Goal: Information Seeking & Learning: Learn about a topic

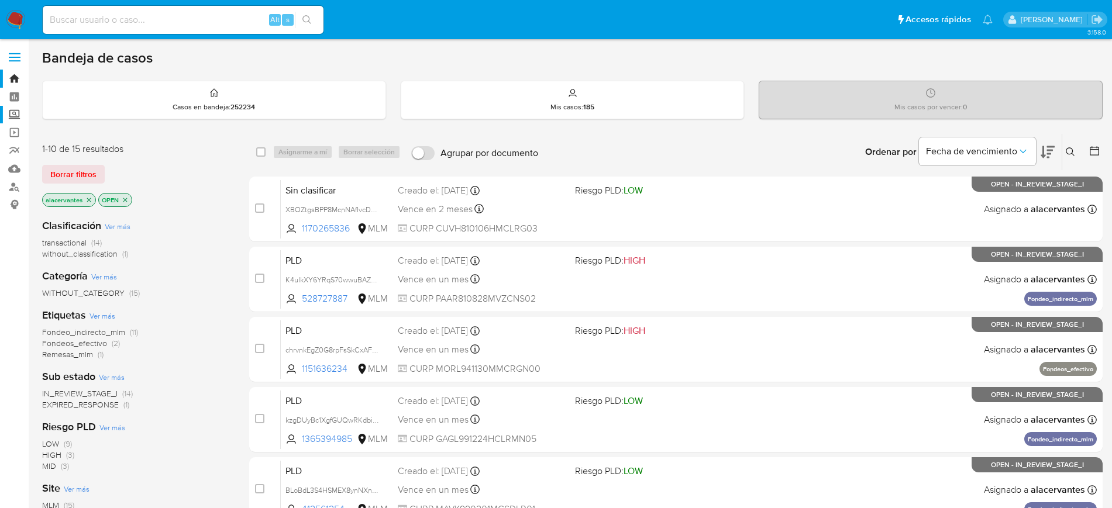
click at [18, 113] on label "Screening" at bounding box center [69, 115] width 139 height 18
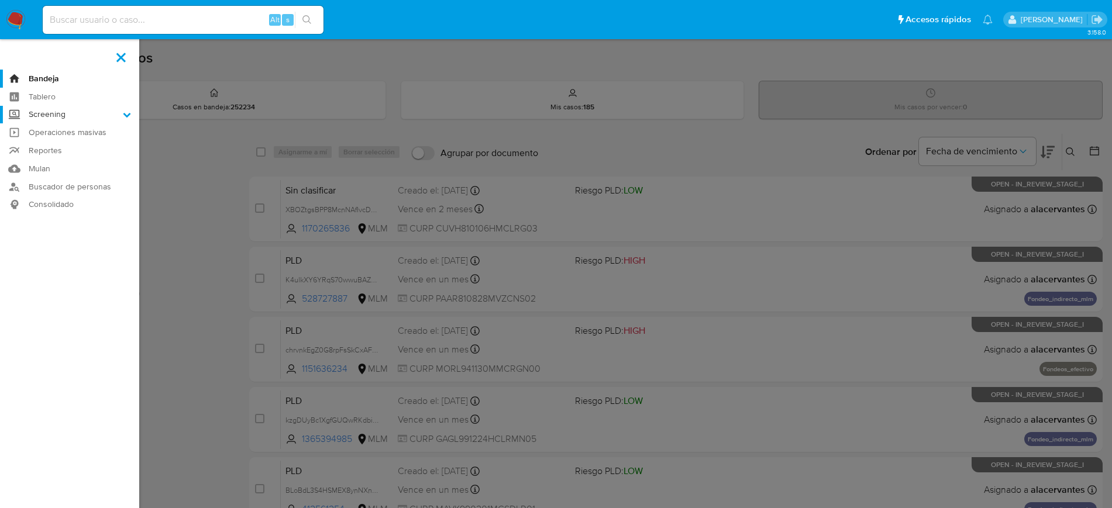
click at [0, 0] on input "Screening" at bounding box center [0, 0] width 0 height 0
click at [56, 159] on link "Herramientas" at bounding box center [69, 160] width 139 height 15
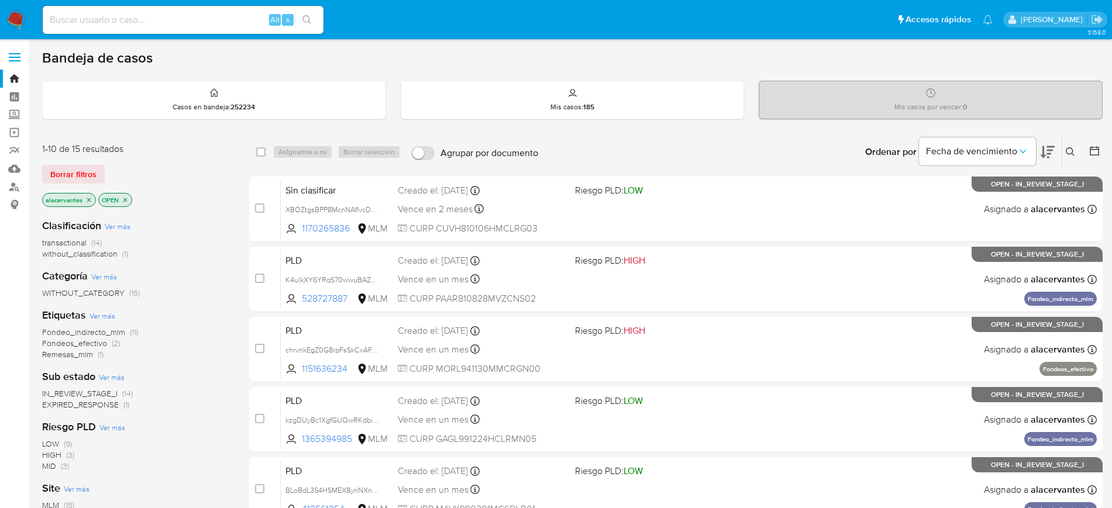
click at [118, 251] on span "without_classification (1)" at bounding box center [85, 254] width 86 height 11
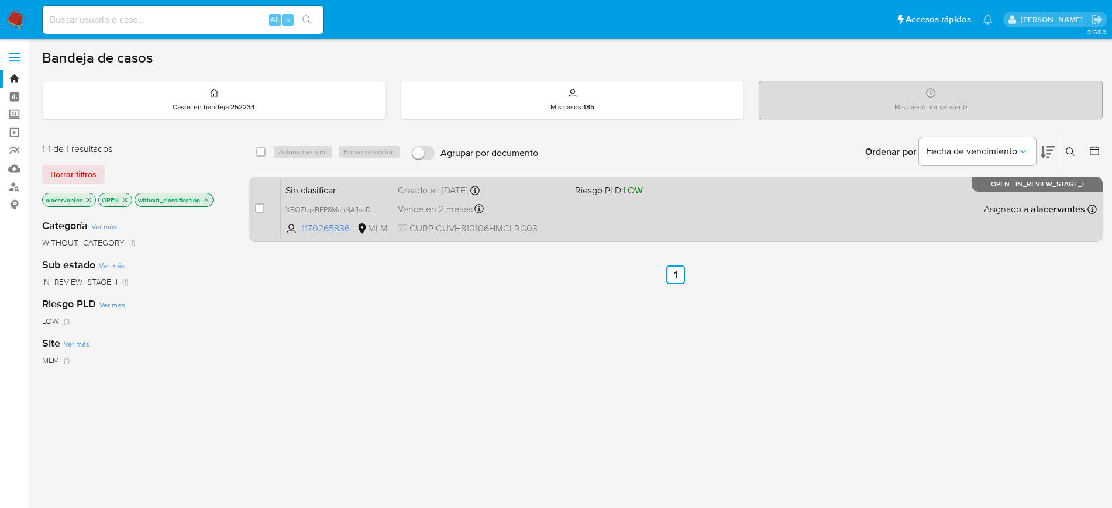
click at [666, 193] on span "Riesgo PLD: LOW" at bounding box center [659, 189] width 168 height 15
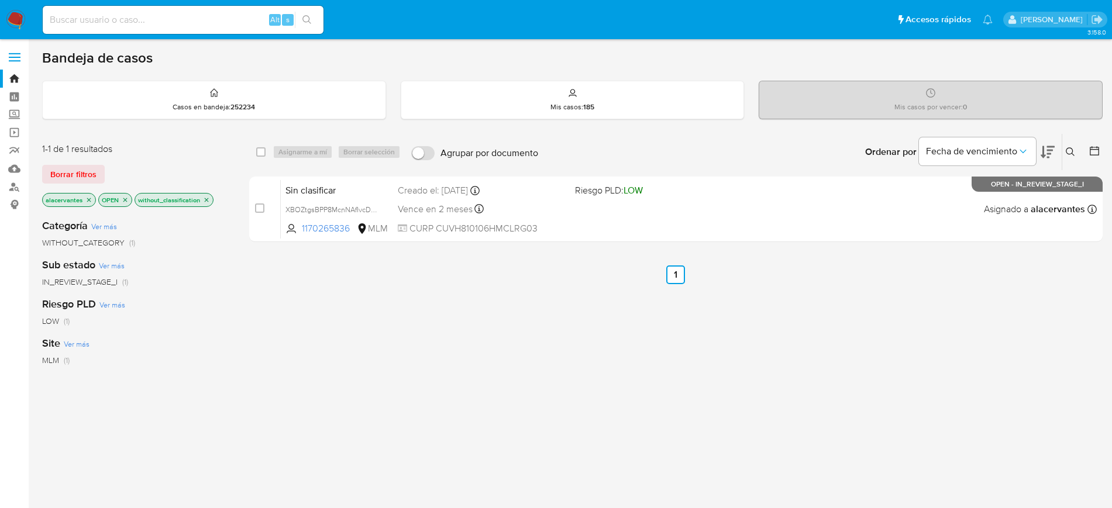
click at [18, 27] on img at bounding box center [16, 20] width 20 height 20
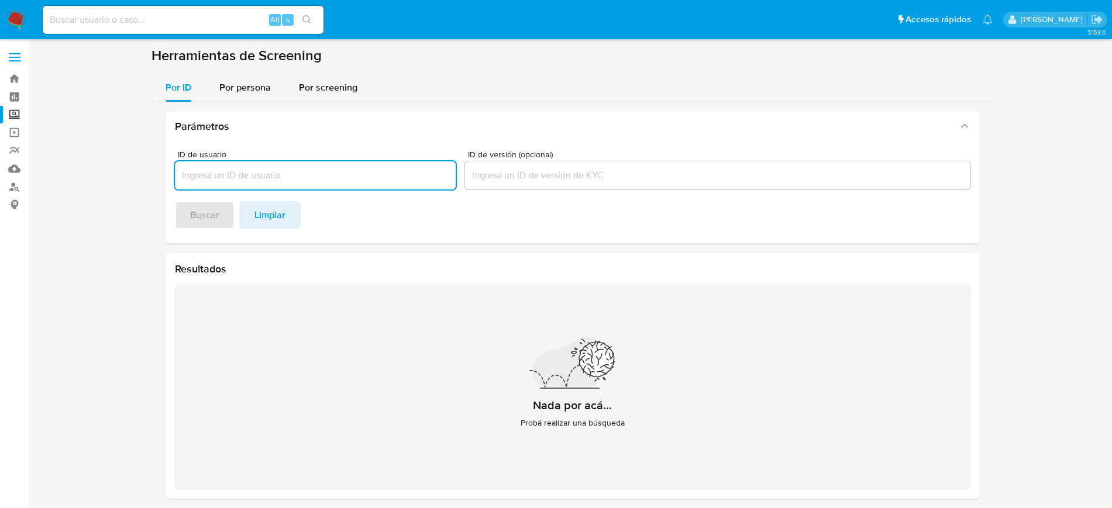
click at [236, 104] on div "Parámetros ID de usuario ID de versión (opcional) Buscar Limpiar Resultados Nad…" at bounding box center [572, 305] width 842 height 406
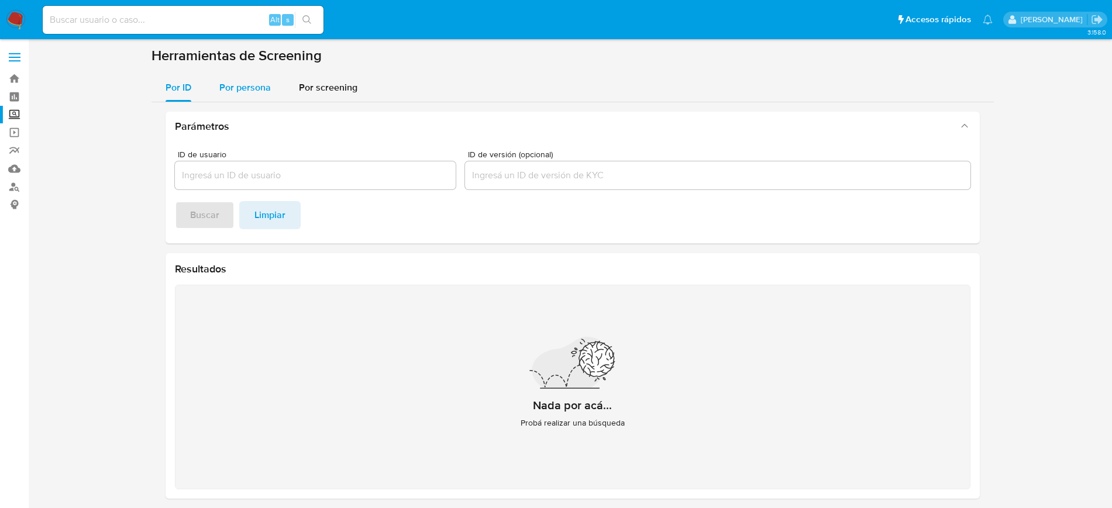
click at [249, 92] on span "Por persona" at bounding box center [244, 87] width 51 height 13
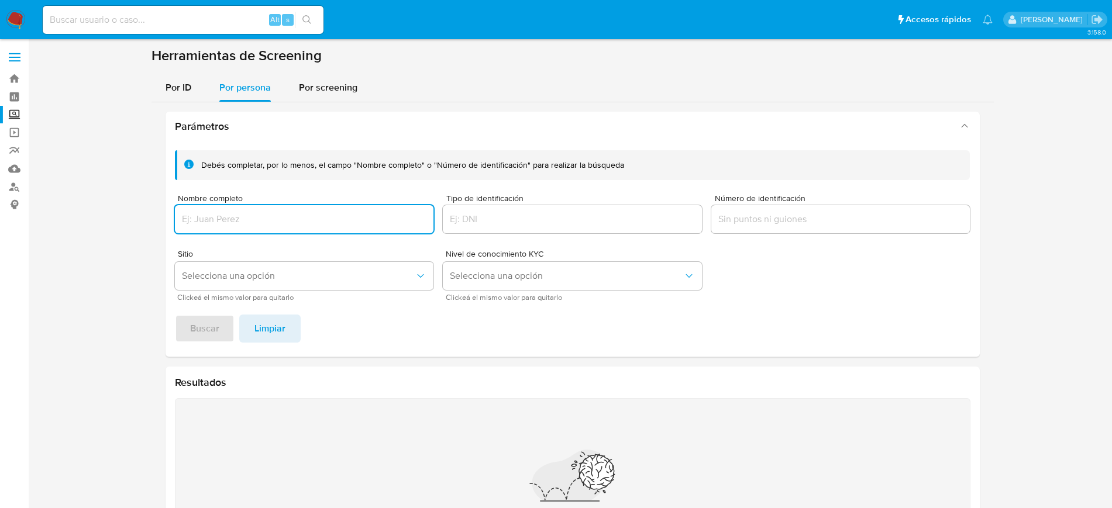
click at [243, 217] on input "Nombre completo" at bounding box center [304, 219] width 259 height 15
click at [243, 217] on input "JUAN FRANCISCO MORALES ROGEL" at bounding box center [304, 219] width 259 height 15
click at [211, 326] on span "Buscar" at bounding box center [204, 329] width 29 height 26
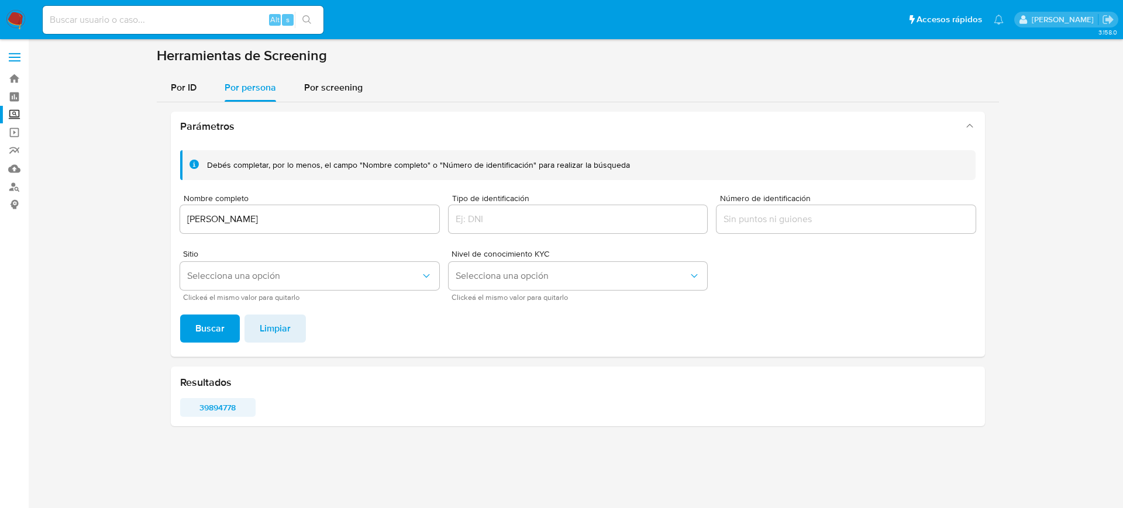
click at [222, 407] on span "39894778" at bounding box center [217, 407] width 59 height 16
click at [257, 215] on input "JUAN FRANCISCO MORALES ROGEL" at bounding box center [309, 219] width 259 height 15
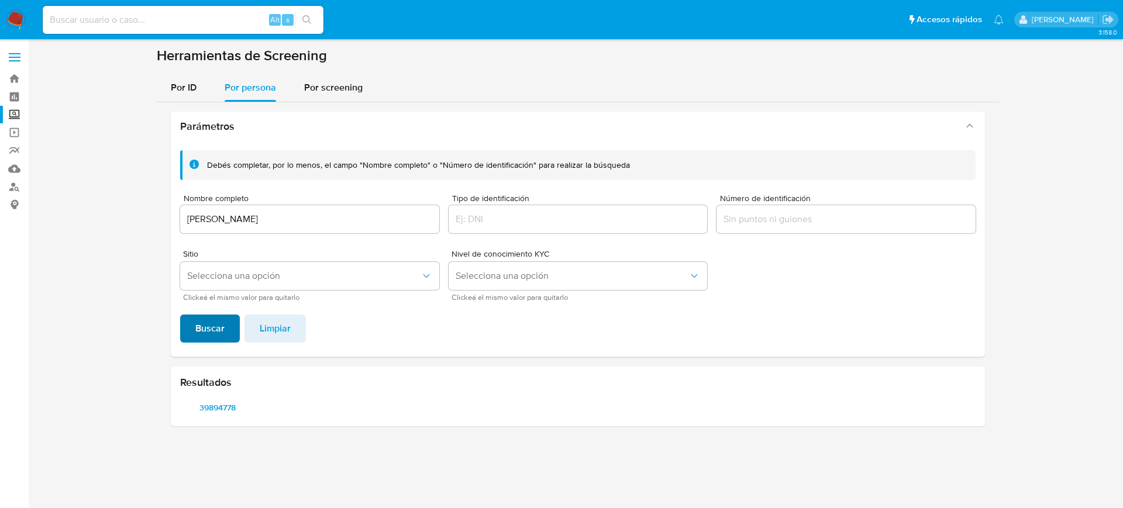
click at [213, 329] on span "Buscar" at bounding box center [209, 329] width 29 height 26
click at [225, 413] on span "1104666357" at bounding box center [217, 407] width 59 height 16
click at [289, 408] on span "1666947019" at bounding box center [297, 407] width 59 height 16
click at [387, 404] on span "1751584505" at bounding box center [378, 407] width 59 height 16
click at [470, 409] on span "2547069" at bounding box center [457, 407] width 59 height 16
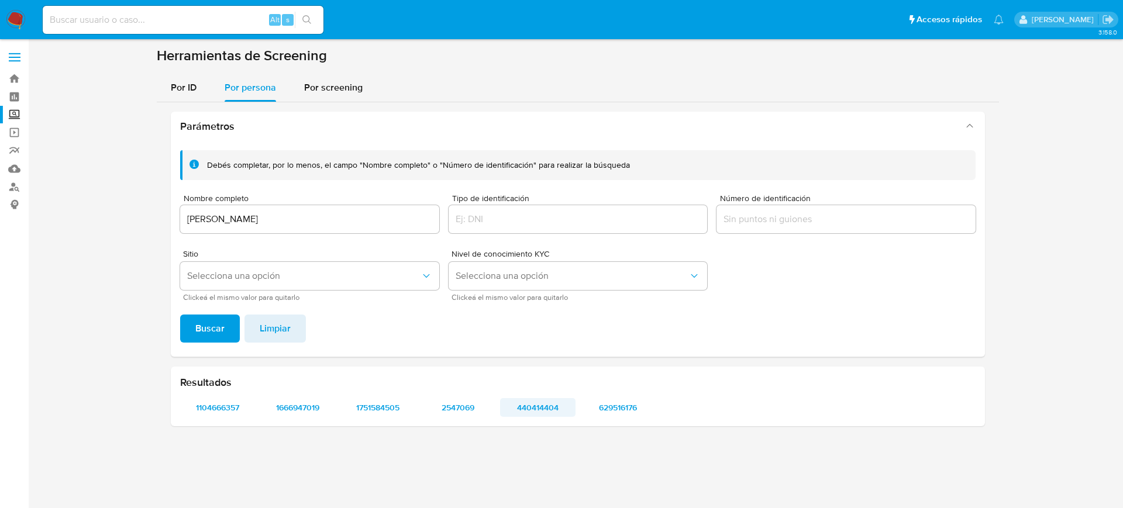
click at [531, 406] on span "440414404" at bounding box center [537, 407] width 59 height 16
click at [614, 403] on span "629516176" at bounding box center [617, 407] width 59 height 16
click at [246, 213] on input "YOLANDA CASTILLO GARCIA" at bounding box center [309, 219] width 259 height 15
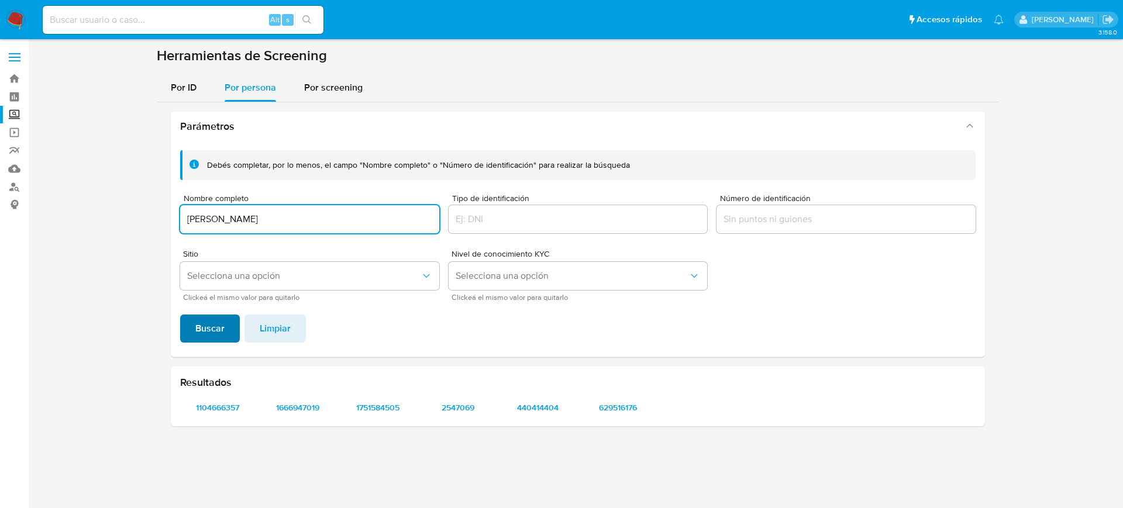
type input "MYRNA ROGEL BAUTISTA"
click at [208, 329] on span "Buscar" at bounding box center [209, 329] width 29 height 26
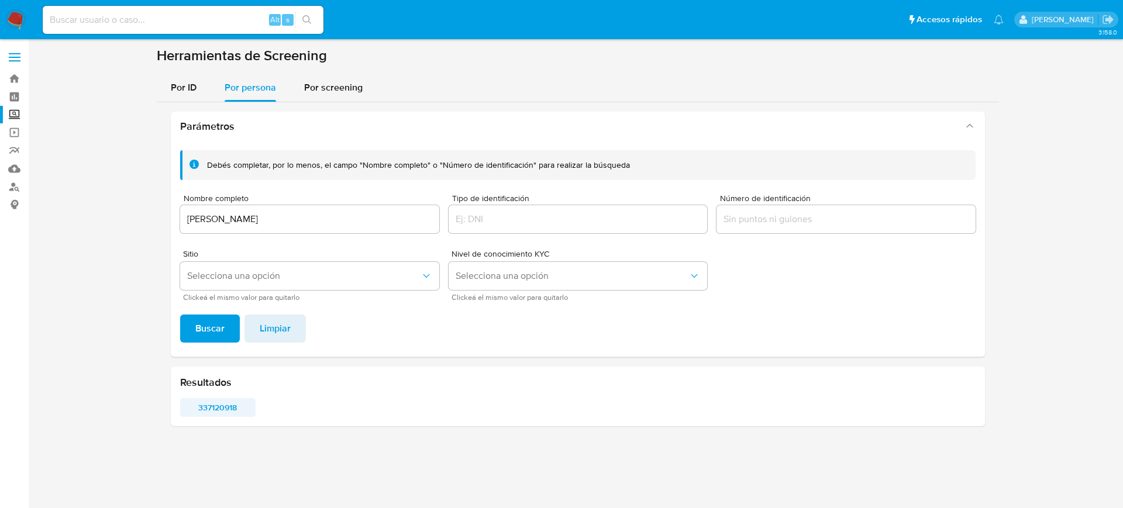
click at [220, 403] on span "337120918" at bounding box center [217, 407] width 59 height 16
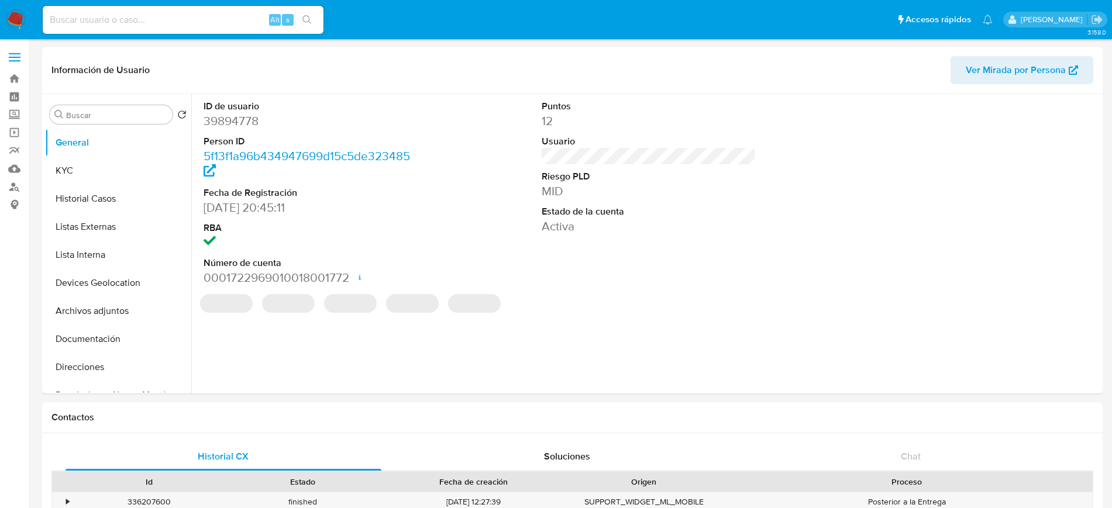
select select "10"
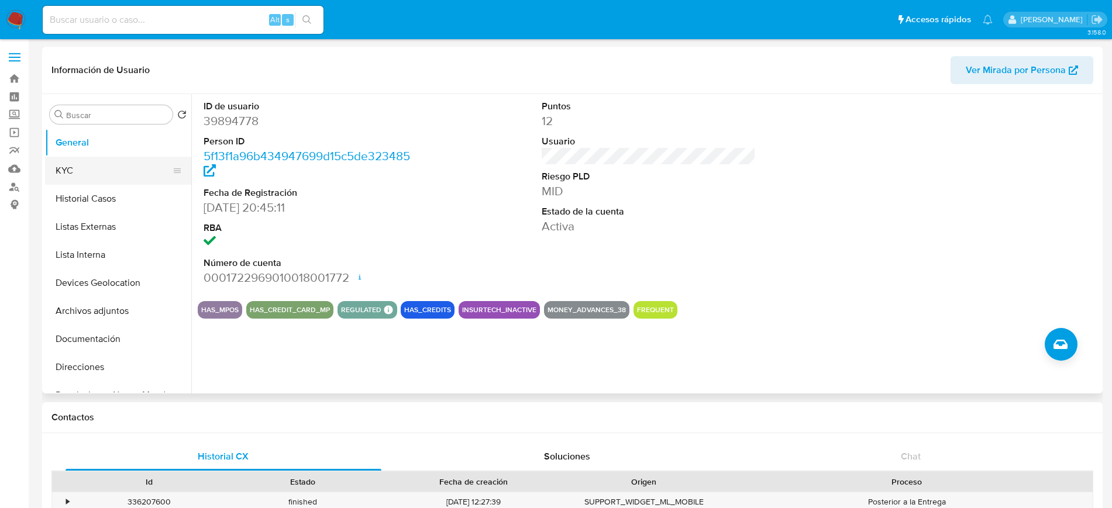
click at [88, 174] on button "KYC" at bounding box center [113, 171] width 137 height 28
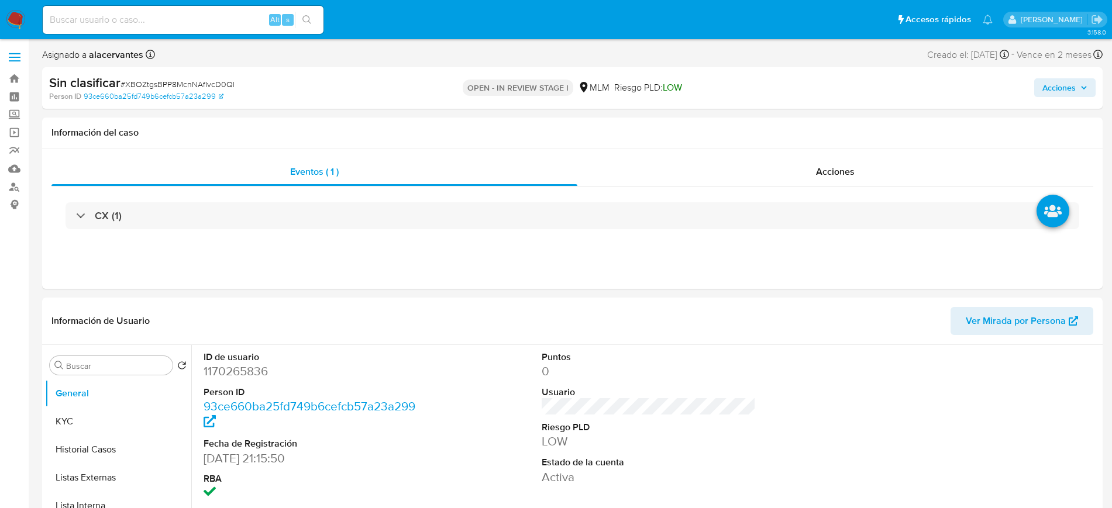
select select "10"
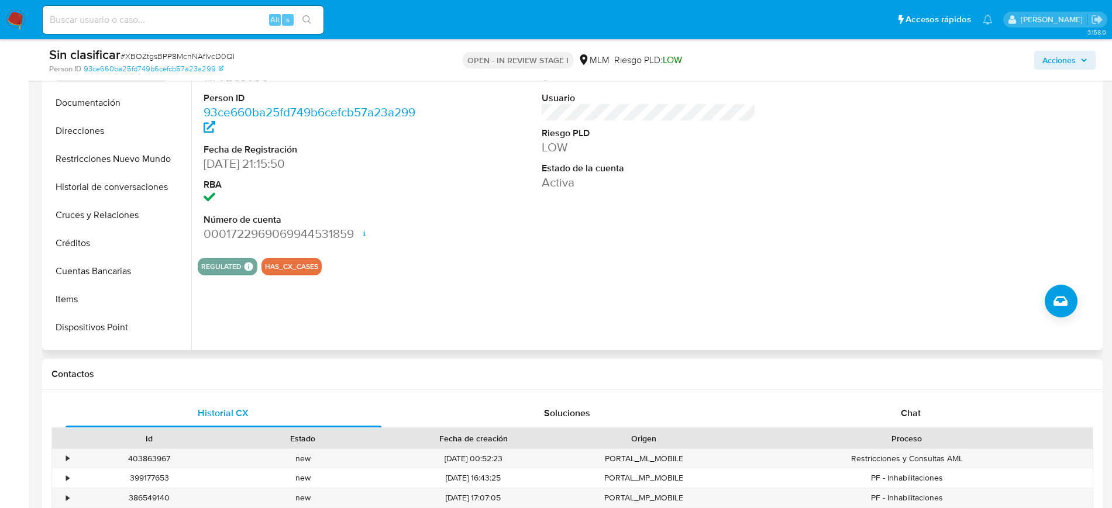
scroll to position [188, 0]
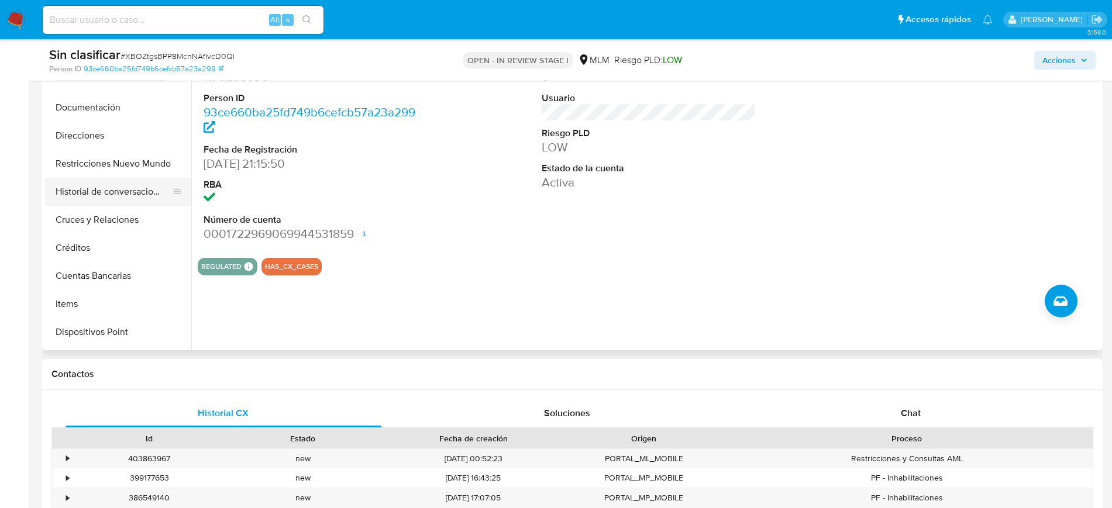
click at [126, 194] on button "Historial de conversaciones" at bounding box center [113, 192] width 137 height 28
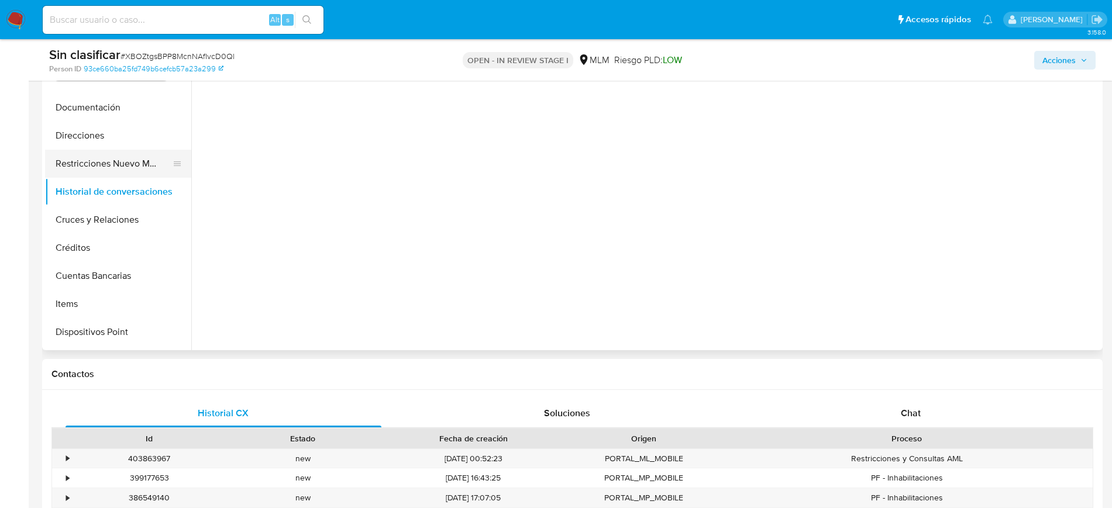
click at [119, 169] on button "Restricciones Nuevo Mundo" at bounding box center [113, 164] width 137 height 28
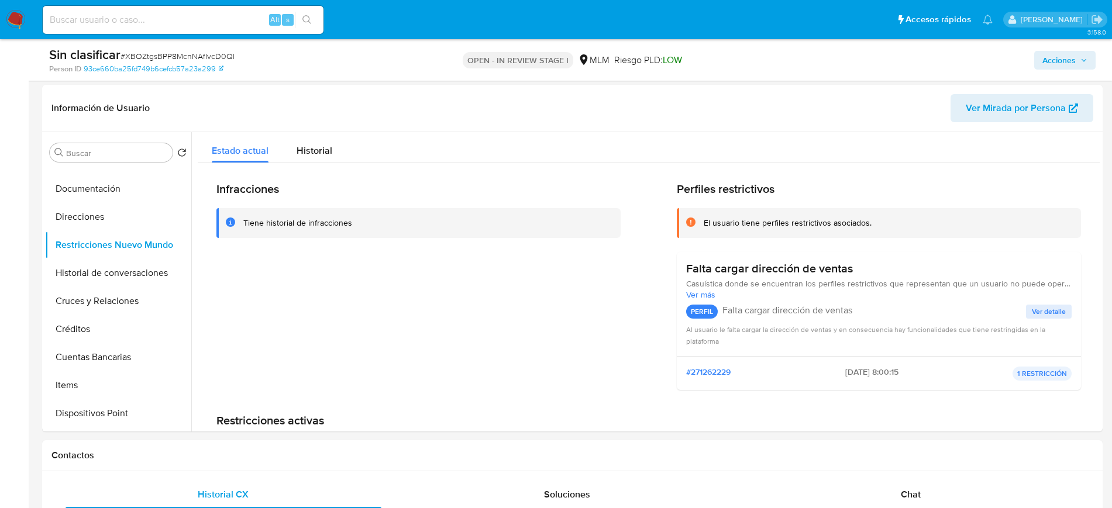
scroll to position [168, 0]
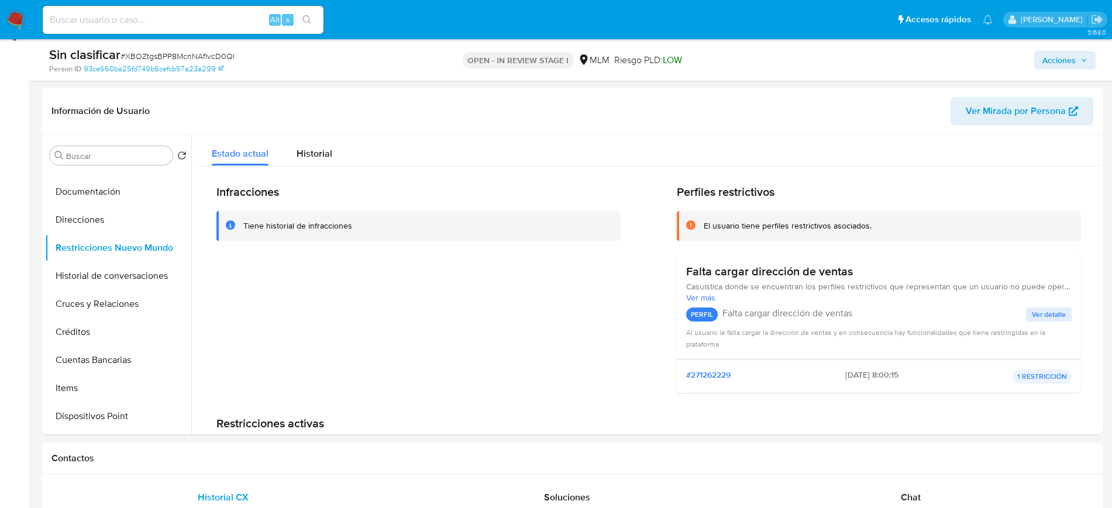
click at [1057, 54] on span "Acciones" at bounding box center [1058, 60] width 33 height 19
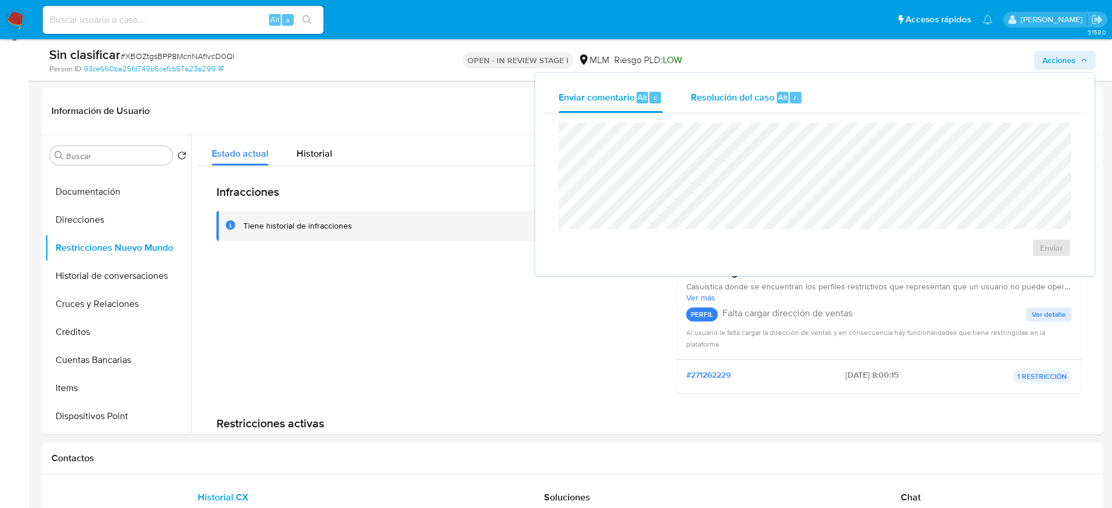
click at [780, 100] on span "Alt" at bounding box center [782, 97] width 9 height 11
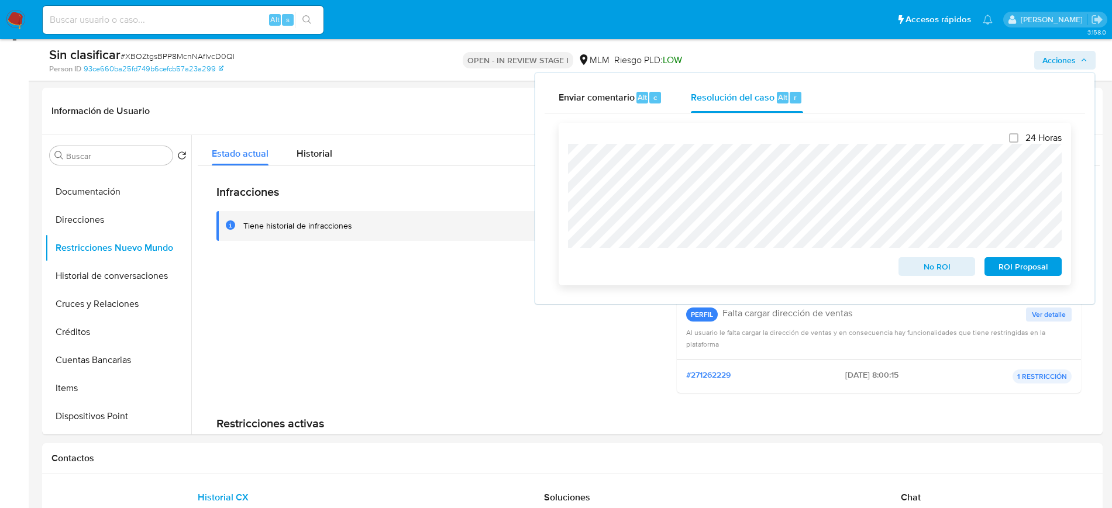
click at [949, 271] on span "No ROI" at bounding box center [936, 266] width 61 height 16
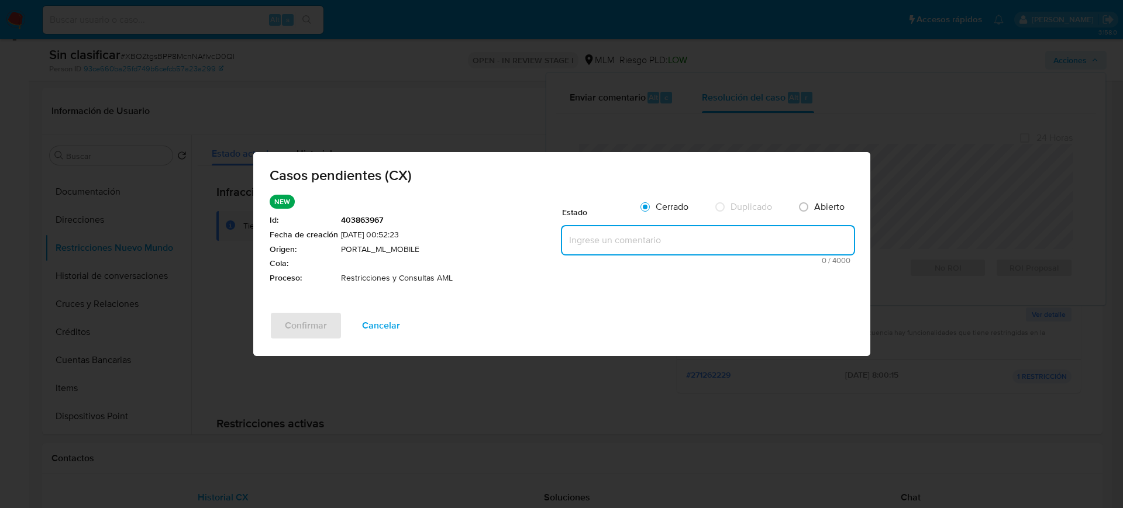
click at [788, 240] on textarea at bounding box center [708, 240] width 292 height 28
paste textarea "Se valida caso CX. Se rehabilita cuenta debido a que se cuenta con datos y docu…"
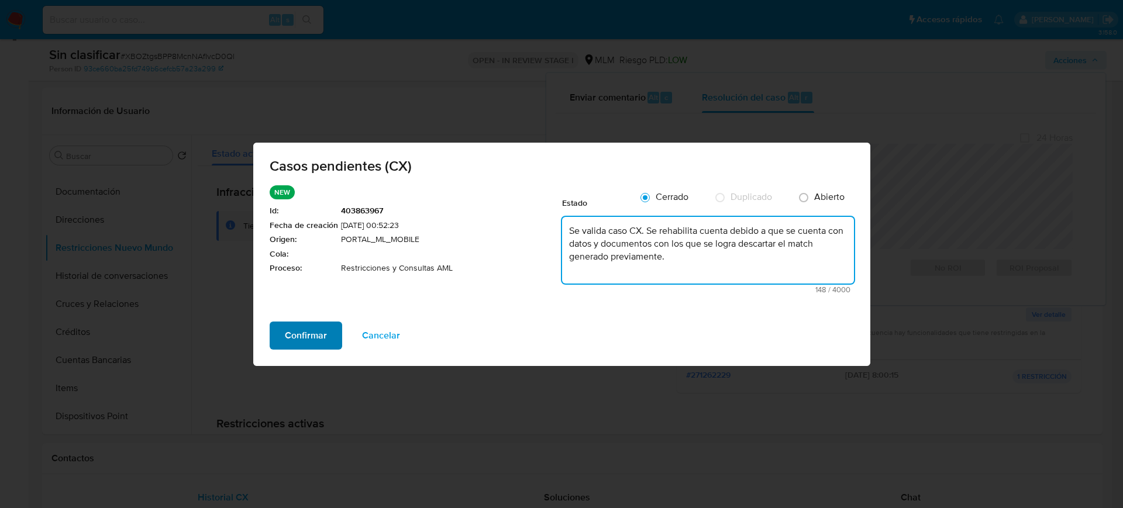
type textarea "Se valida caso CX. Se rehabilita cuenta debido a que se cuenta con datos y docu…"
click at [312, 336] on span "Confirmar" at bounding box center [306, 336] width 42 height 26
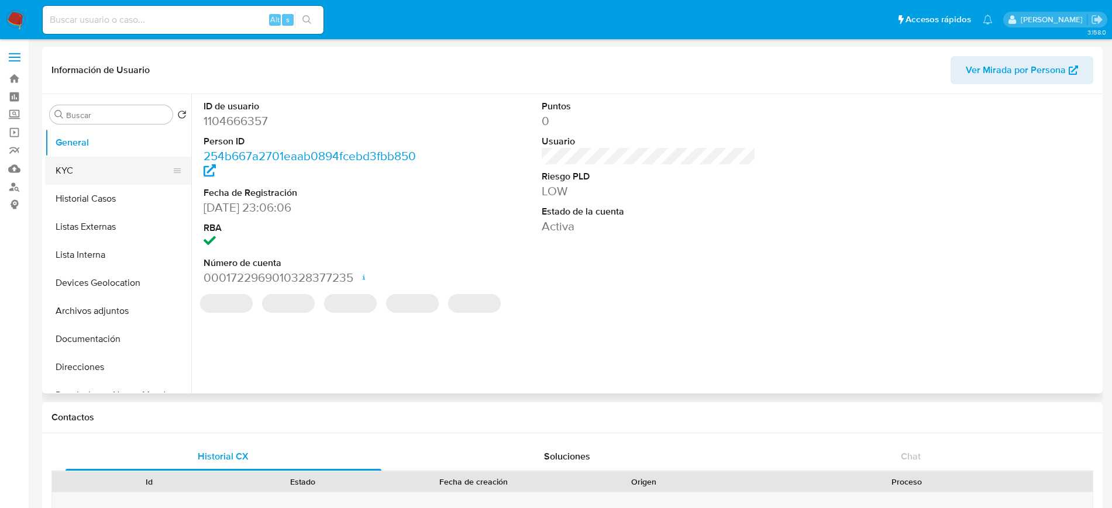
select select "10"
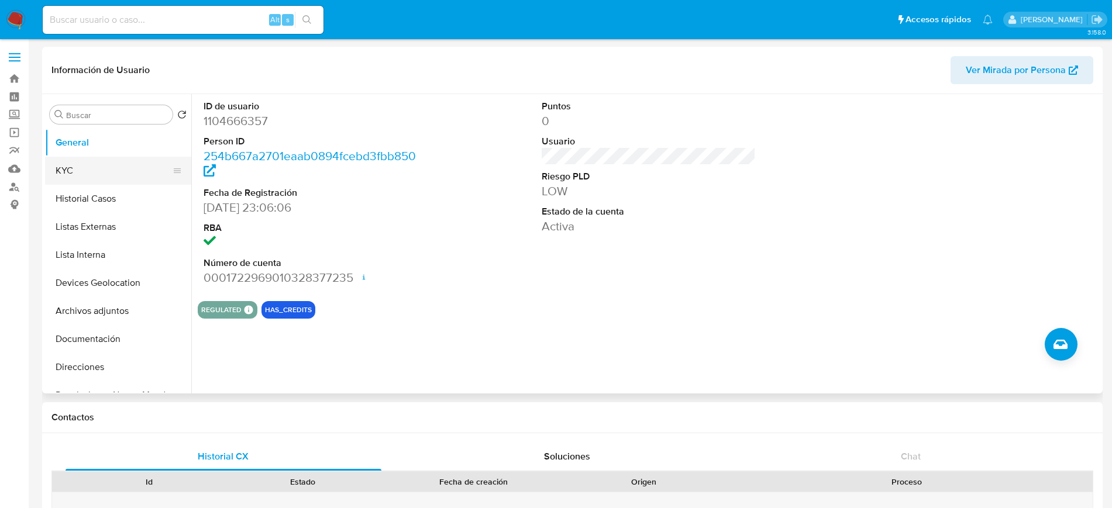
click at [104, 168] on button "KYC" at bounding box center [113, 171] width 137 height 28
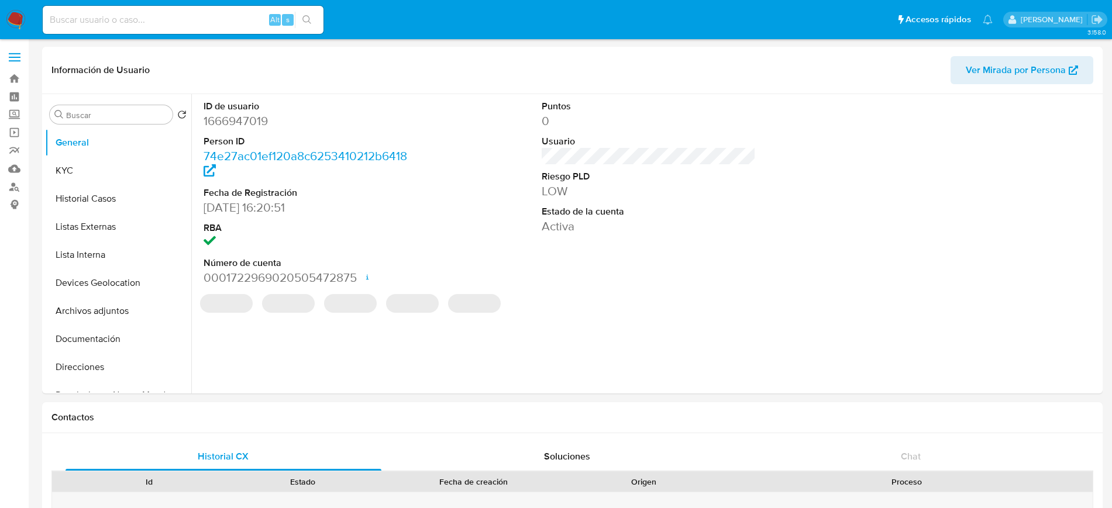
select select "10"
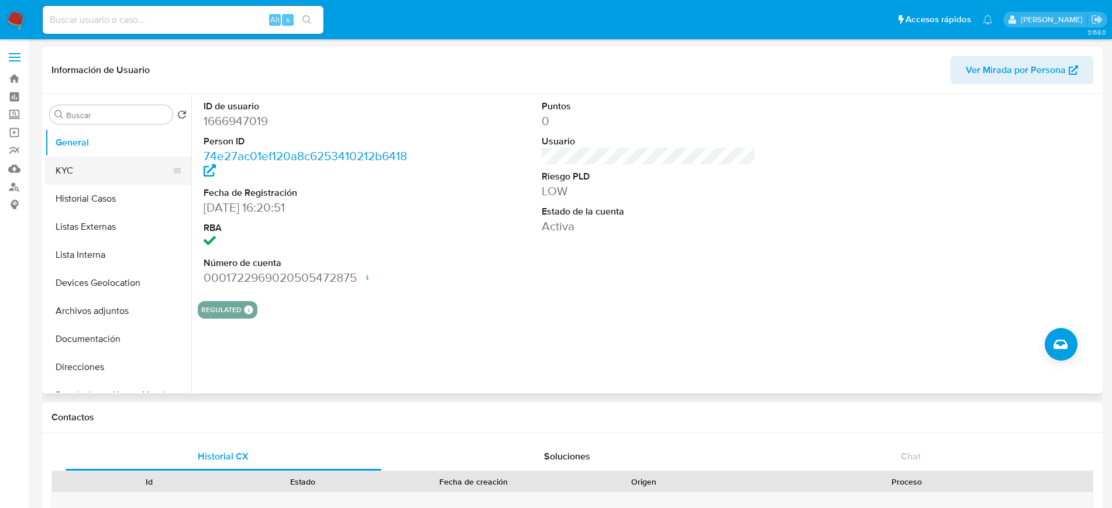
click at [118, 166] on button "KYC" at bounding box center [113, 171] width 137 height 28
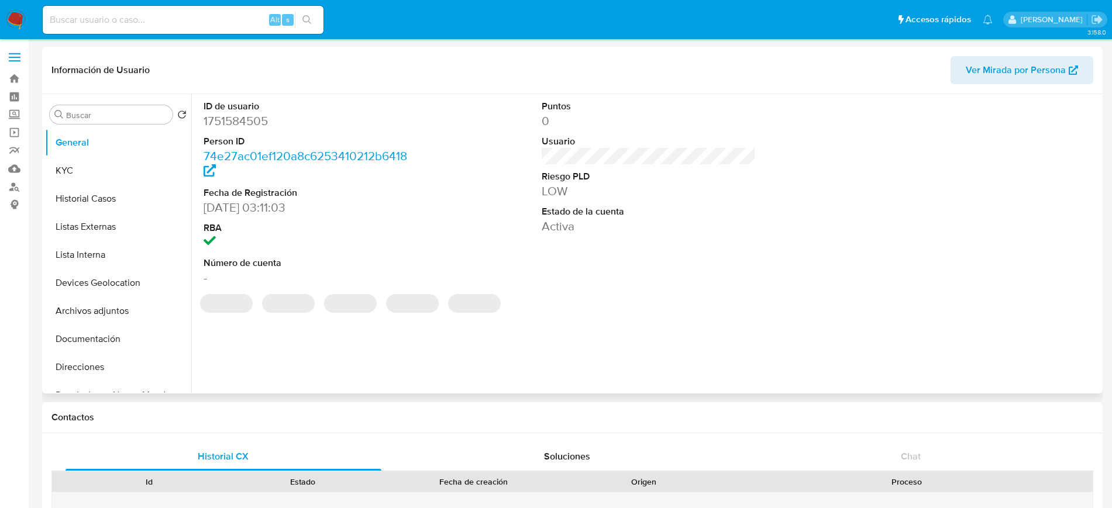
select select "10"
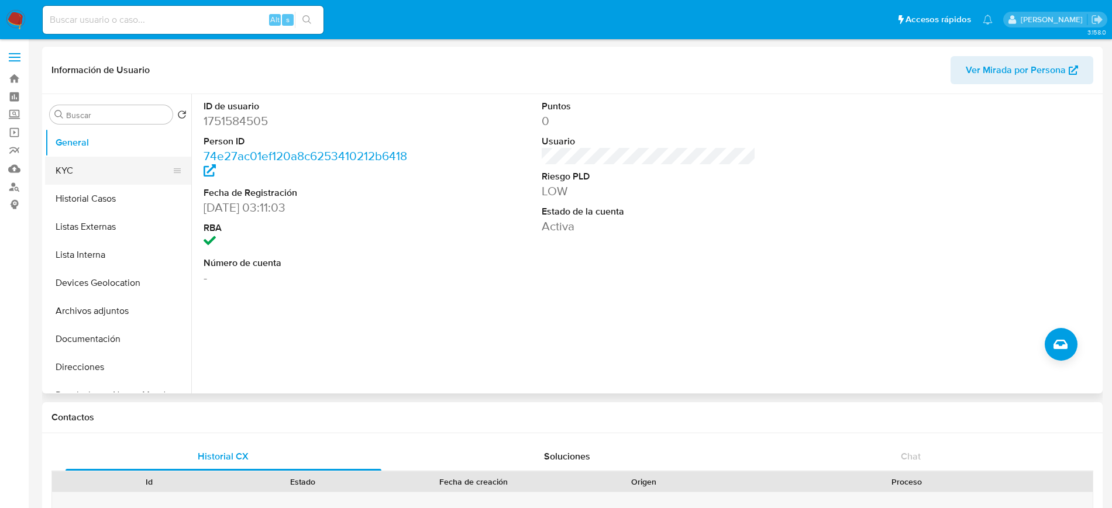
click at [98, 175] on button "KYC" at bounding box center [113, 171] width 137 height 28
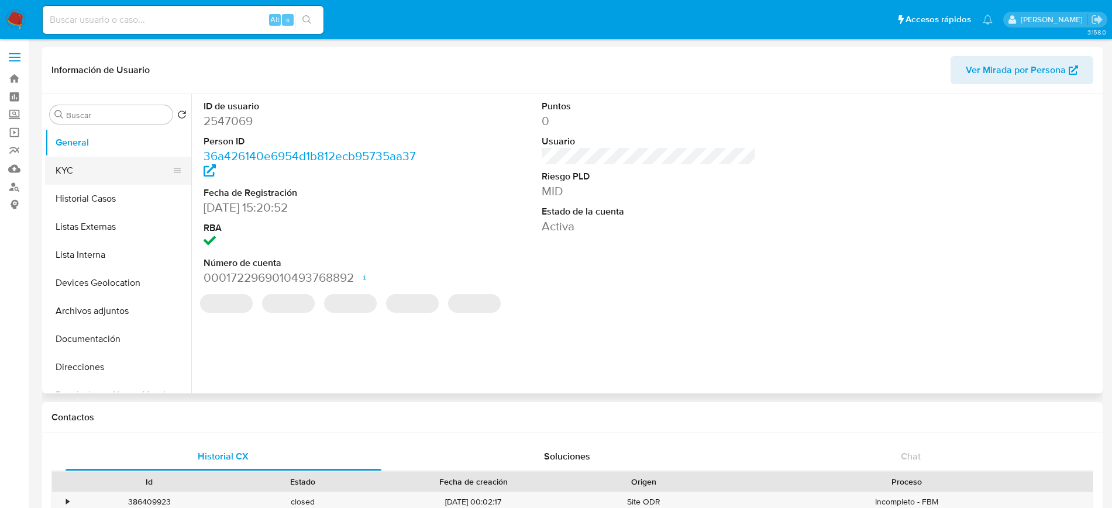
select select "10"
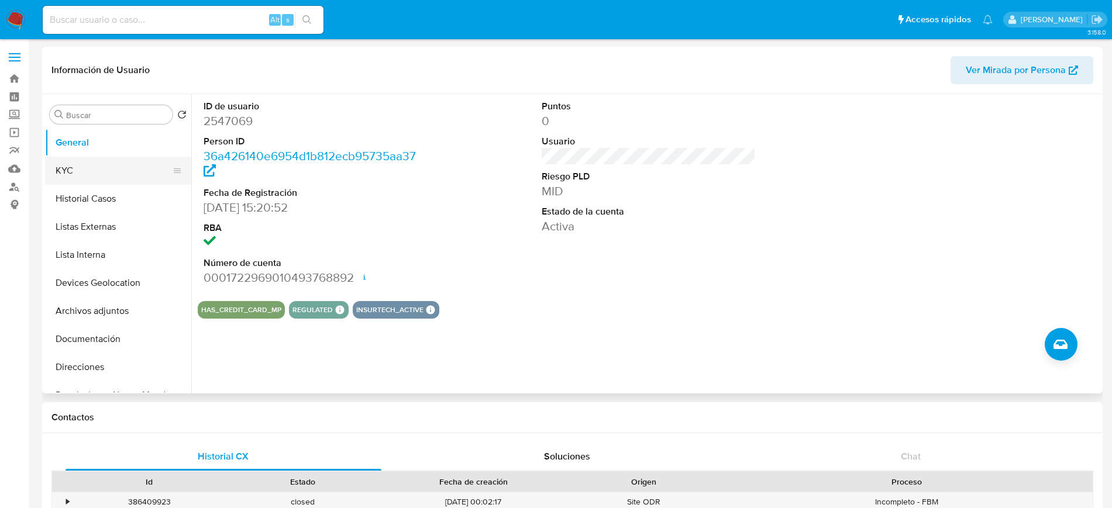
click at [118, 166] on button "KYC" at bounding box center [113, 171] width 137 height 28
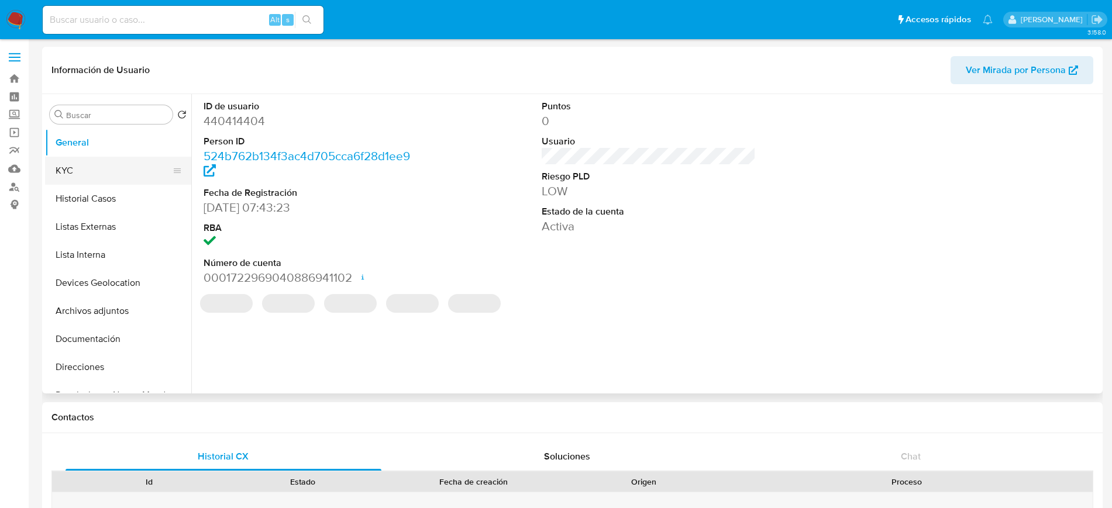
select select "10"
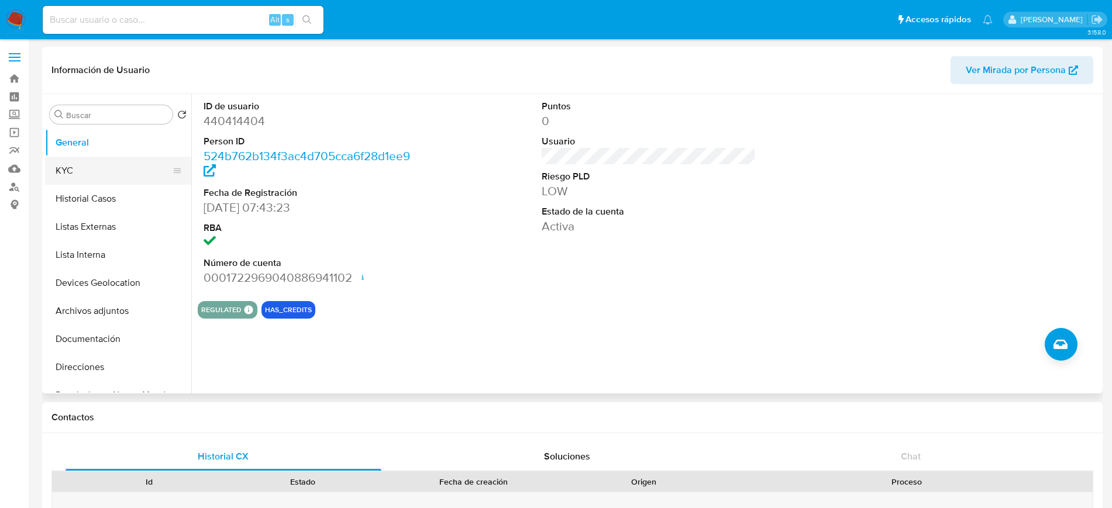
click at [91, 174] on button "KYC" at bounding box center [113, 171] width 137 height 28
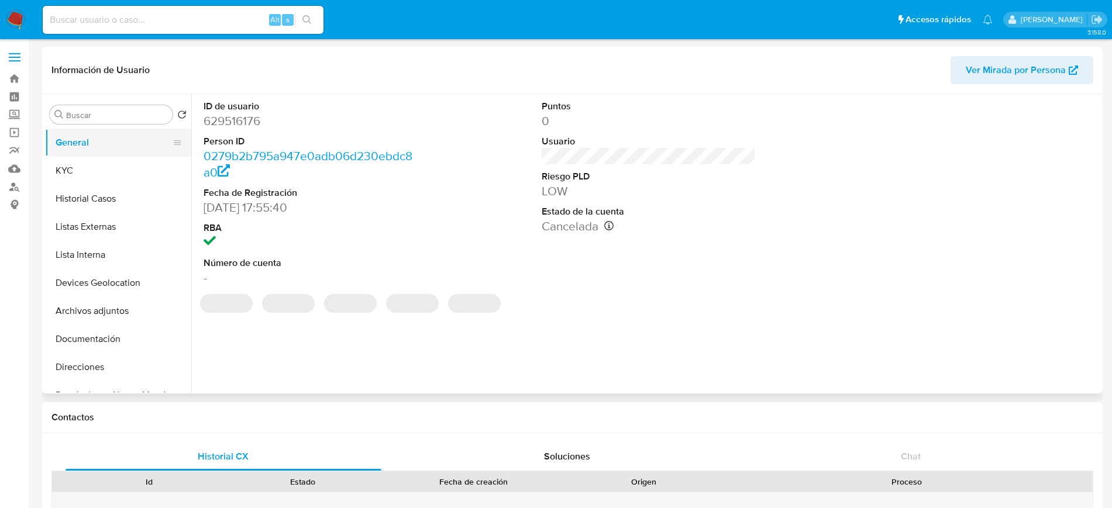
select select "10"
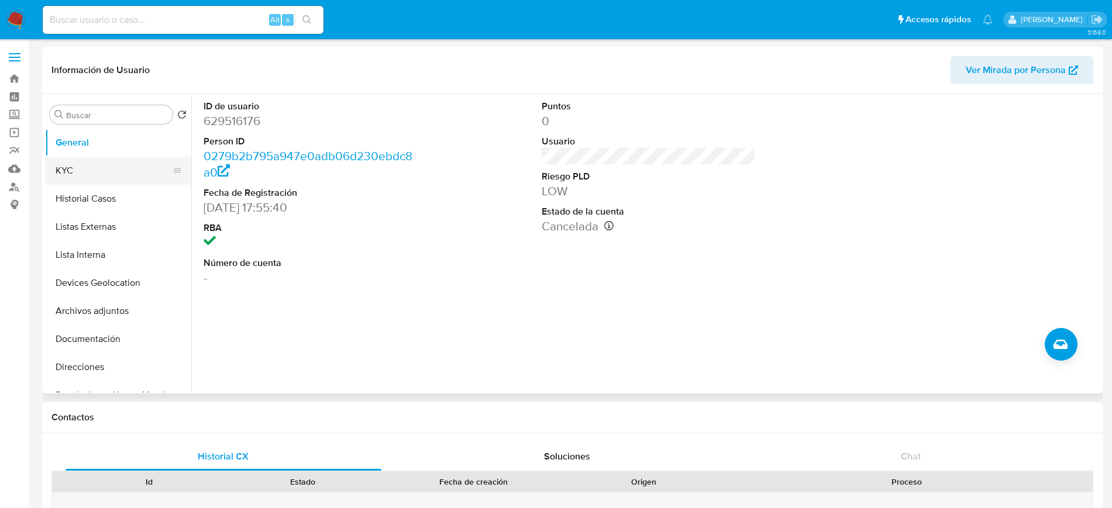
click at [89, 168] on button "KYC" at bounding box center [113, 171] width 137 height 28
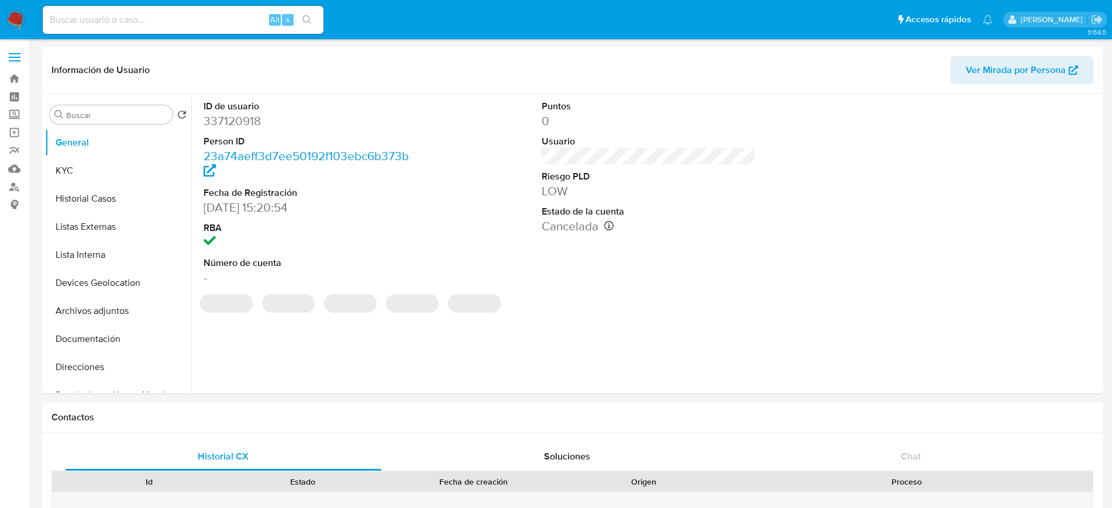
select select "10"
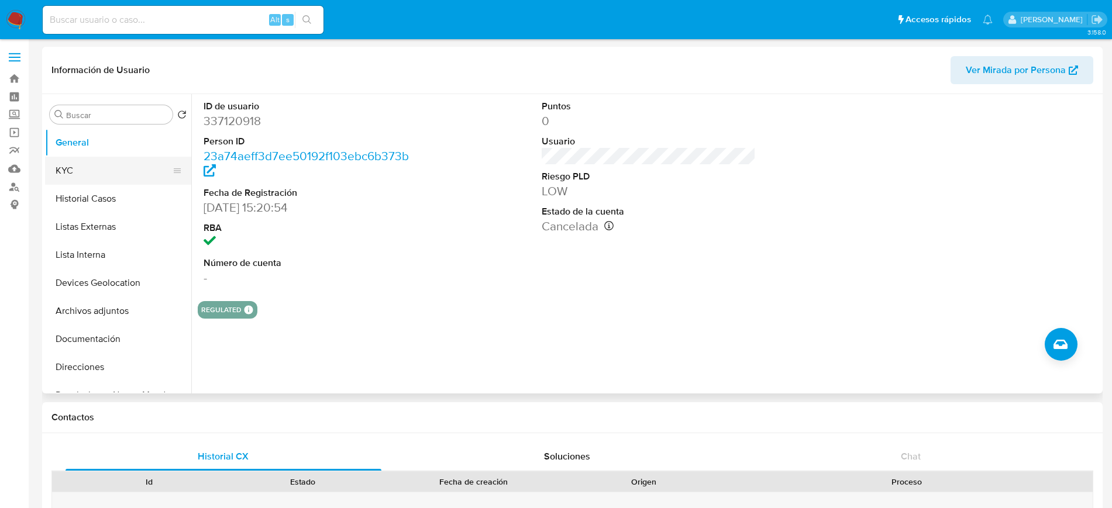
click at [82, 177] on button "KYC" at bounding box center [113, 171] width 137 height 28
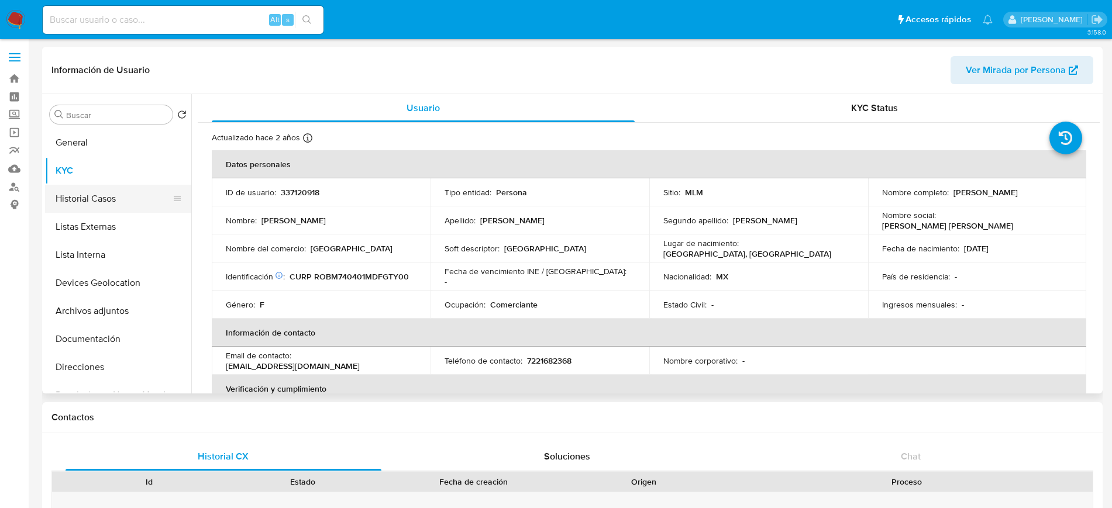
click at [76, 204] on button "Historial Casos" at bounding box center [113, 199] width 137 height 28
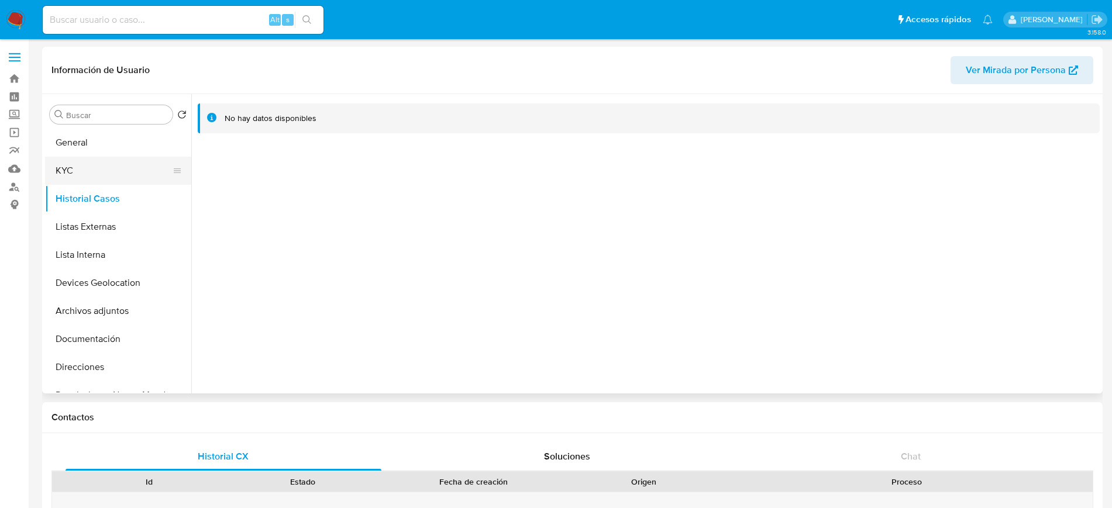
click at [78, 180] on button "KYC" at bounding box center [113, 171] width 137 height 28
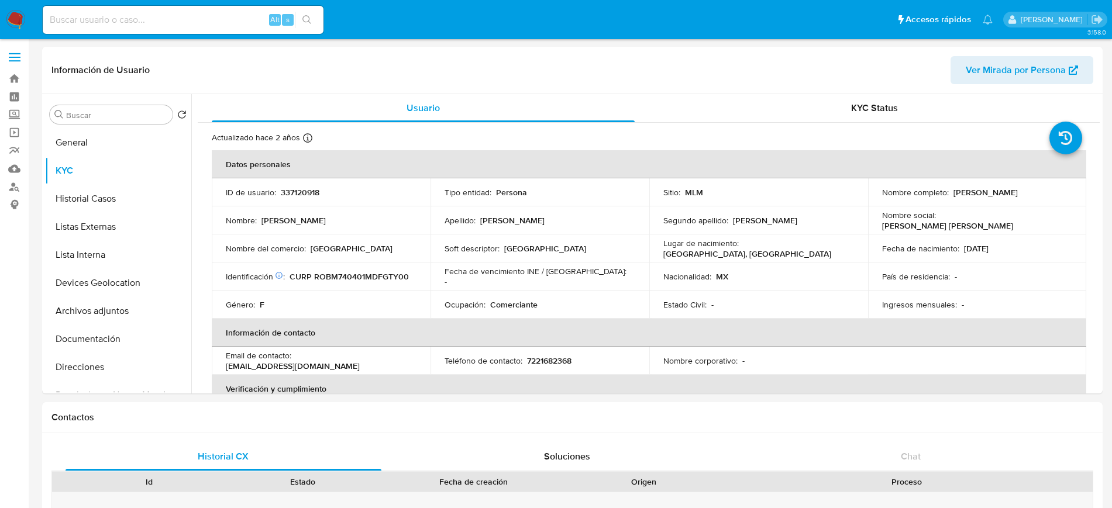
click at [171, 23] on input at bounding box center [183, 19] width 281 height 15
paste input "1151636234"
type input "1151636234"
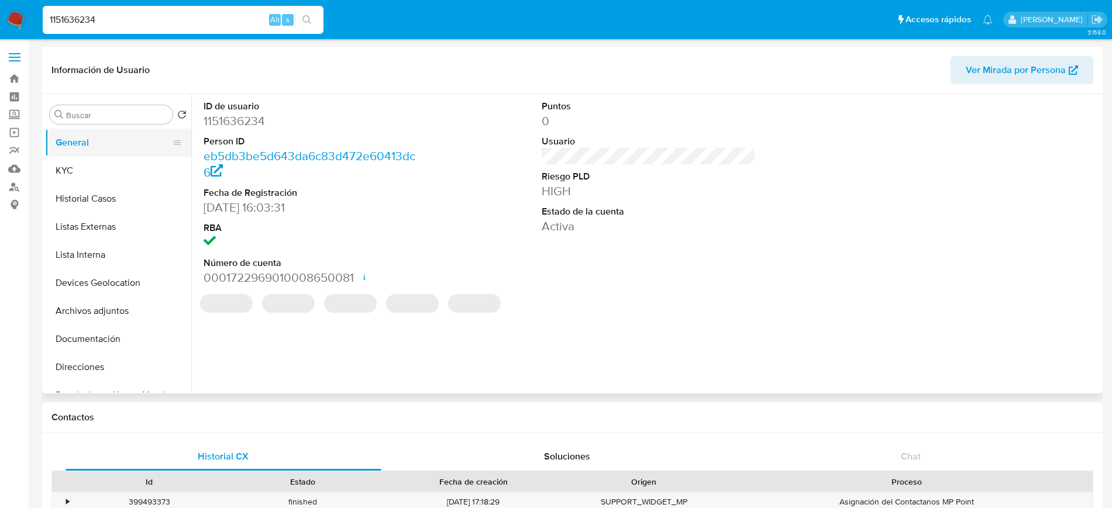
select select "10"
click at [91, 147] on button "General" at bounding box center [113, 143] width 137 height 28
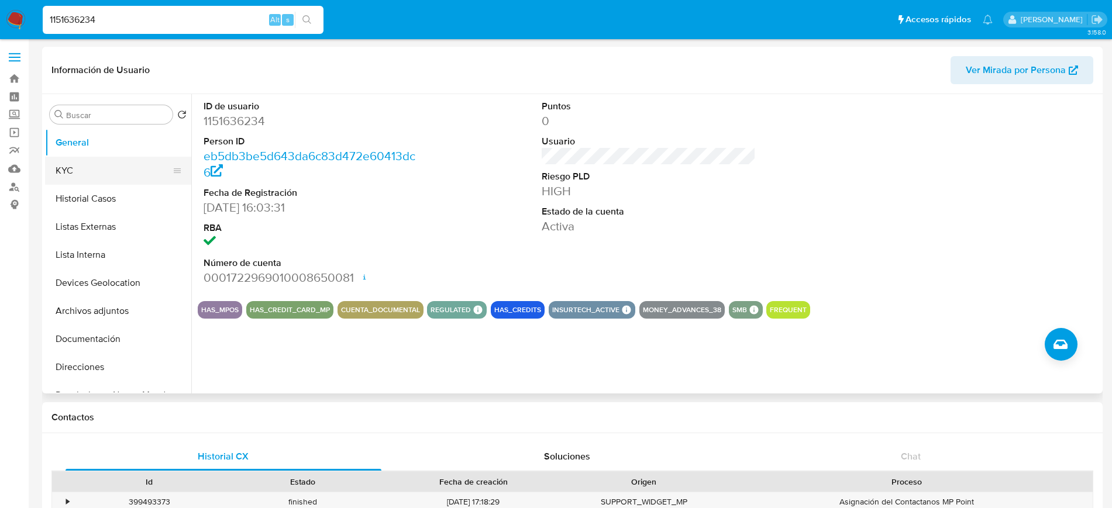
click at [113, 173] on button "KYC" at bounding box center [113, 171] width 137 height 28
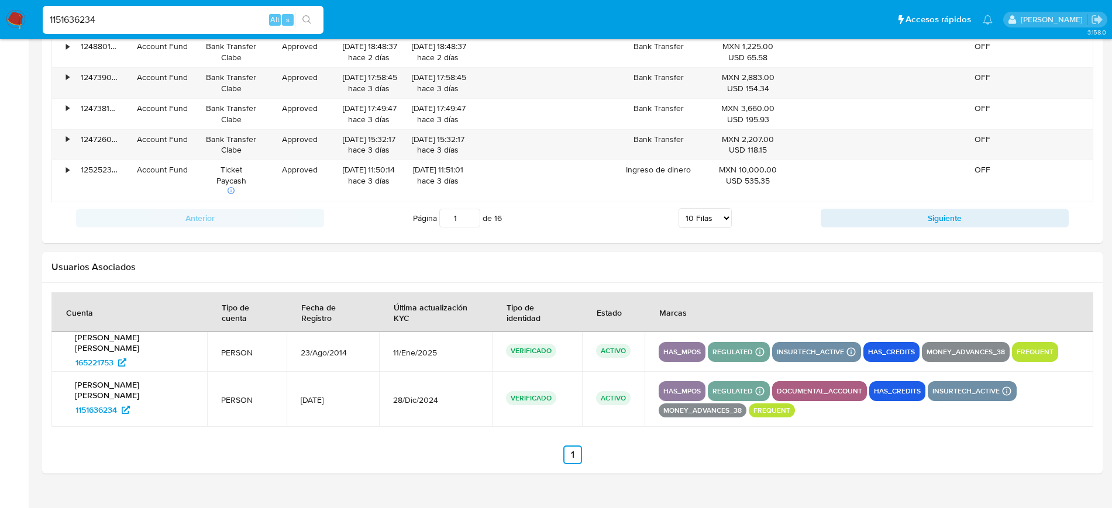
scroll to position [1330, 0]
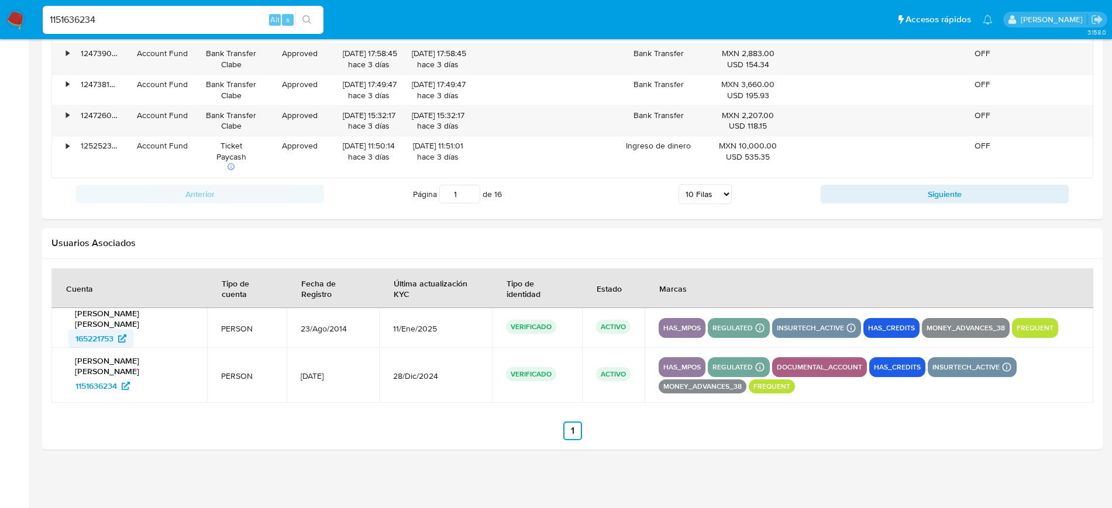
click at [115, 342] on span "165221753" at bounding box center [100, 338] width 51 height 19
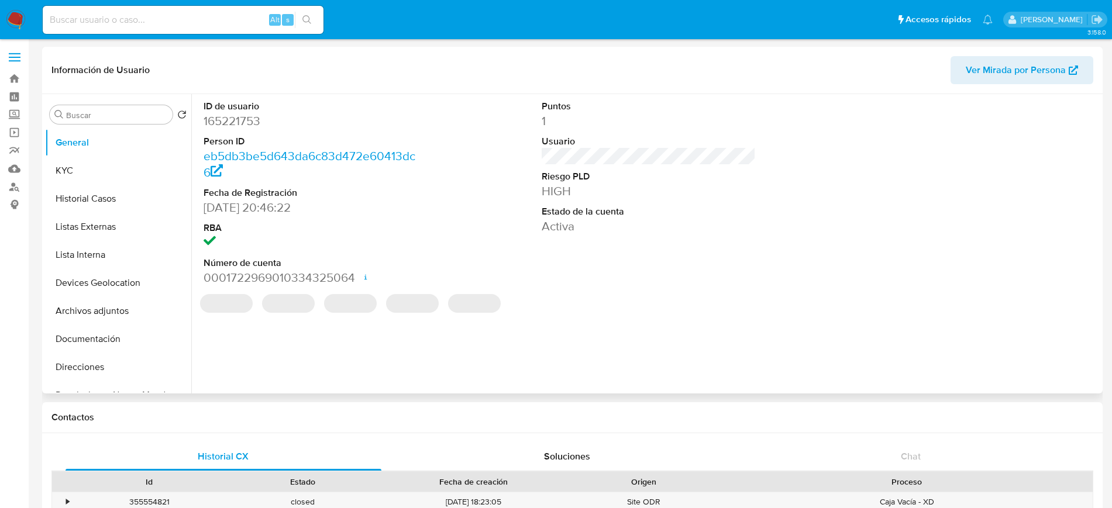
select select "10"
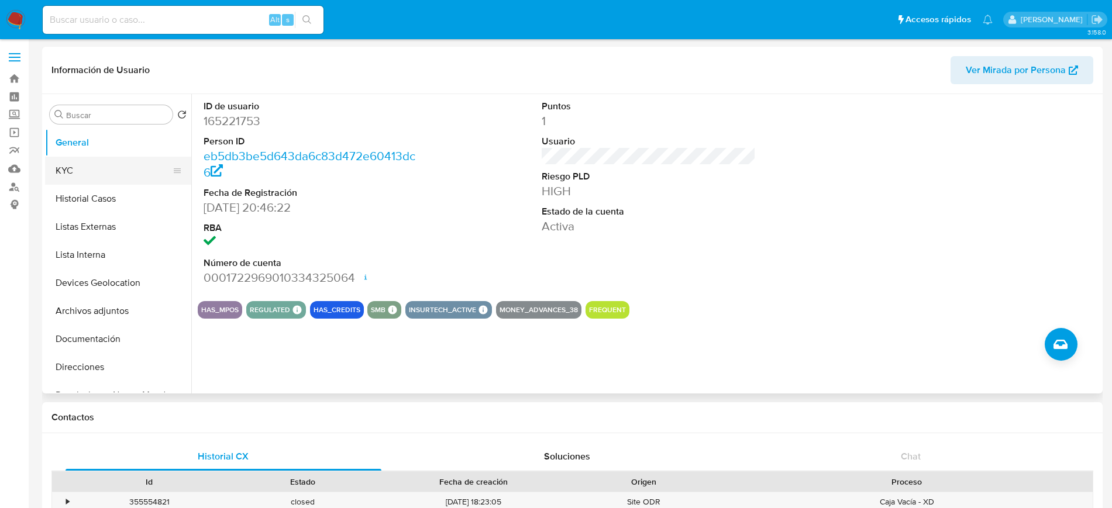
click at [114, 180] on button "KYC" at bounding box center [113, 171] width 137 height 28
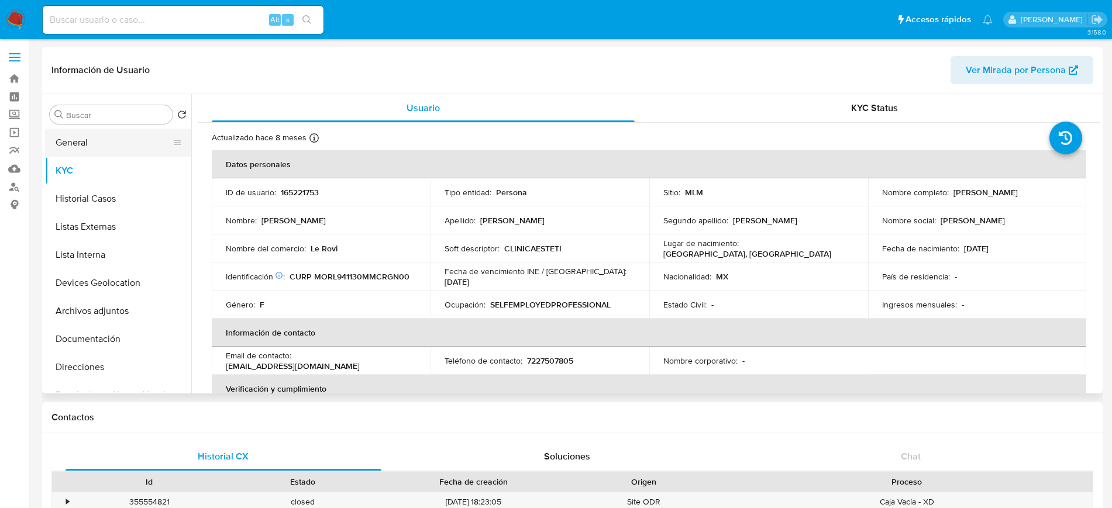
click at [122, 150] on button "General" at bounding box center [113, 143] width 137 height 28
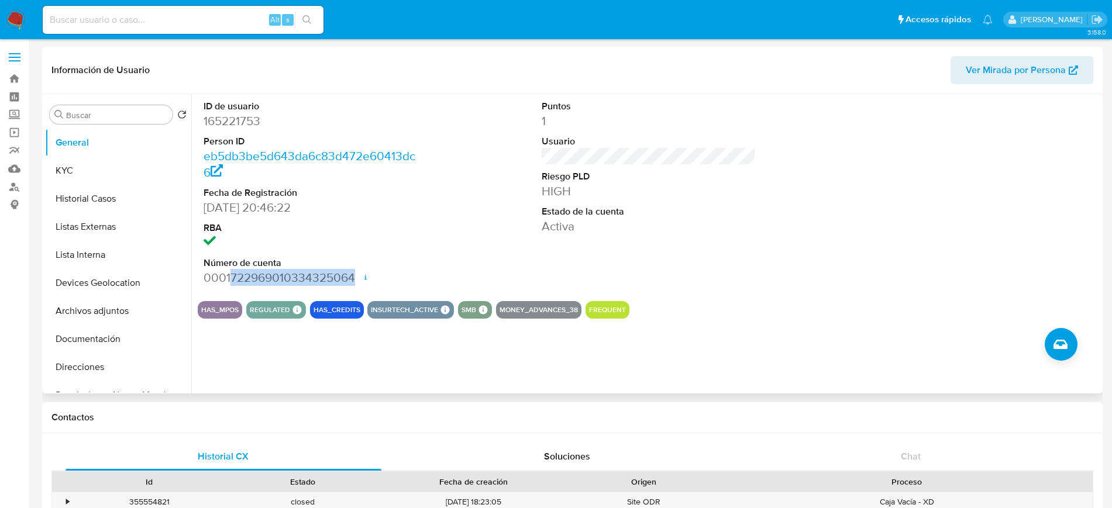
drag, startPoint x: 230, startPoint y: 281, endPoint x: 352, endPoint y: 280, distance: 121.6
click at [352, 280] on dd "0001722969010334325064 Fecha de apertura 11/03/2024 12:43 Estado ACTIVE" at bounding box center [311, 278] width 214 height 16
copy dd "722969010334325064"
click at [115, 177] on button "KYC" at bounding box center [113, 171] width 137 height 28
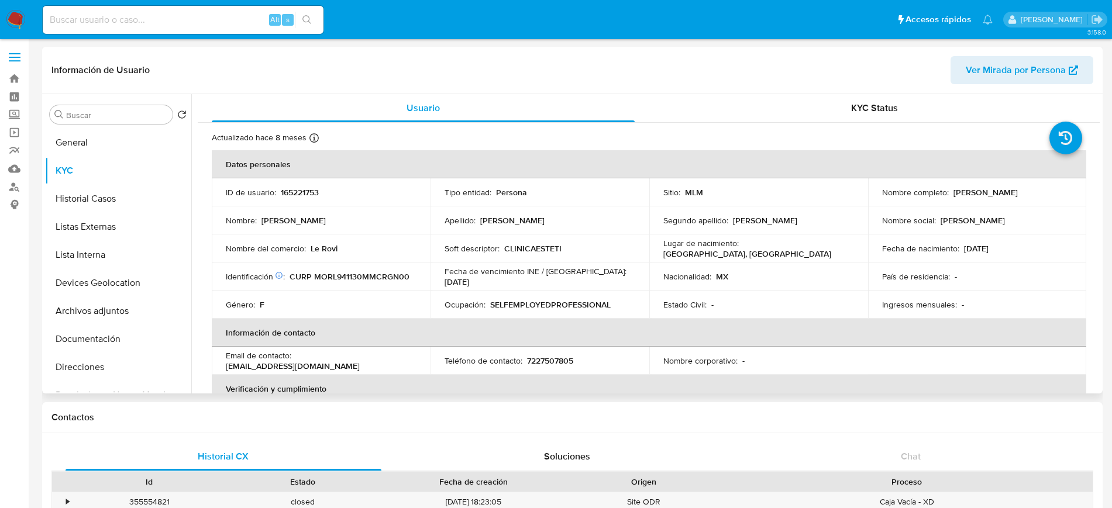
click at [306, 187] on p "165221753" at bounding box center [300, 192] width 38 height 11
copy p "165221753"
click at [89, 328] on button "Documentación" at bounding box center [113, 339] width 137 height 28
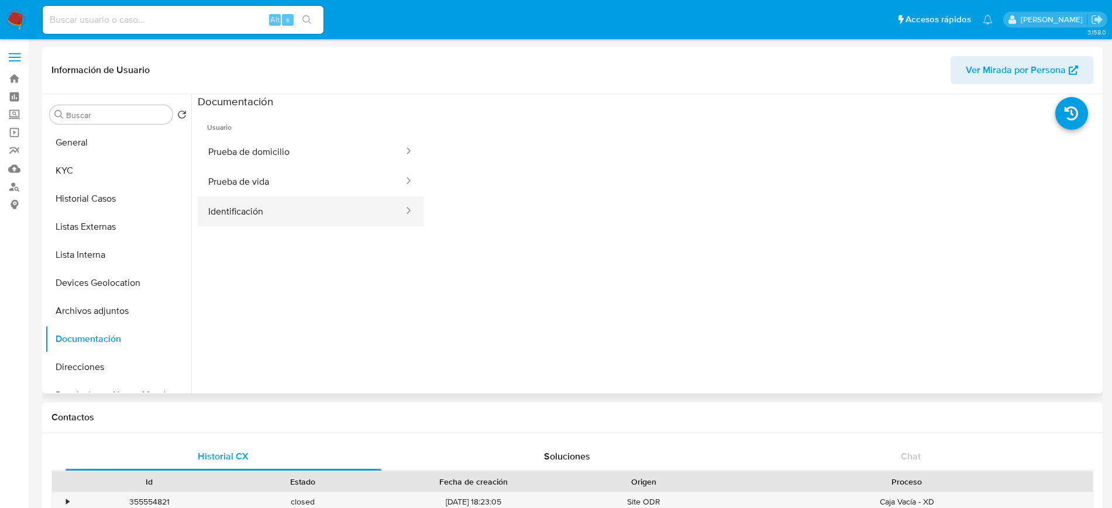
click at [283, 206] on button "Identificación" at bounding box center [301, 211] width 207 height 30
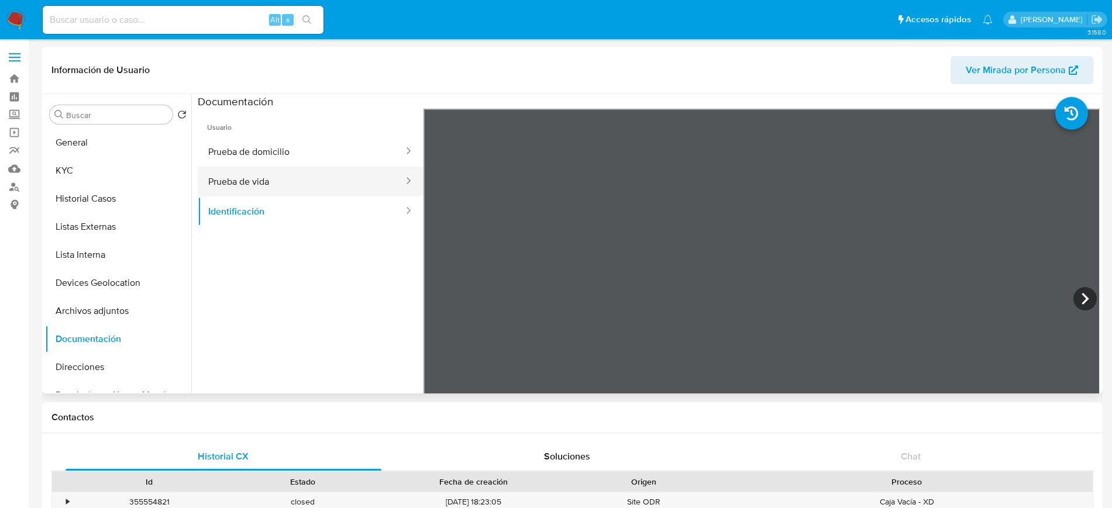
click at [358, 195] on button "Prueba de vida" at bounding box center [301, 182] width 207 height 30
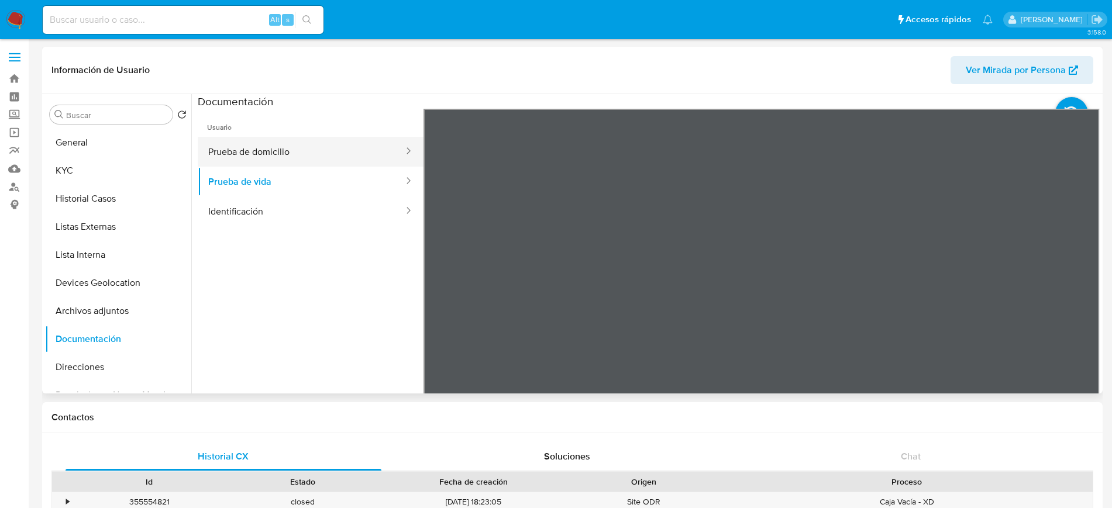
click at [325, 154] on button "Prueba de domicilio" at bounding box center [301, 152] width 207 height 30
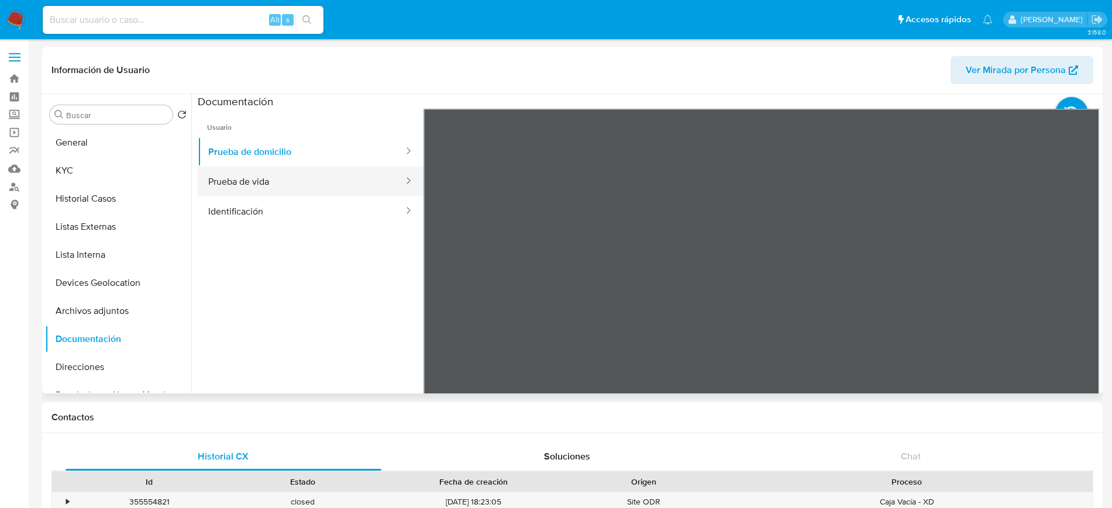
click at [330, 170] on button "Prueba de vida" at bounding box center [301, 182] width 207 height 30
click at [92, 141] on button "General" at bounding box center [113, 143] width 137 height 28
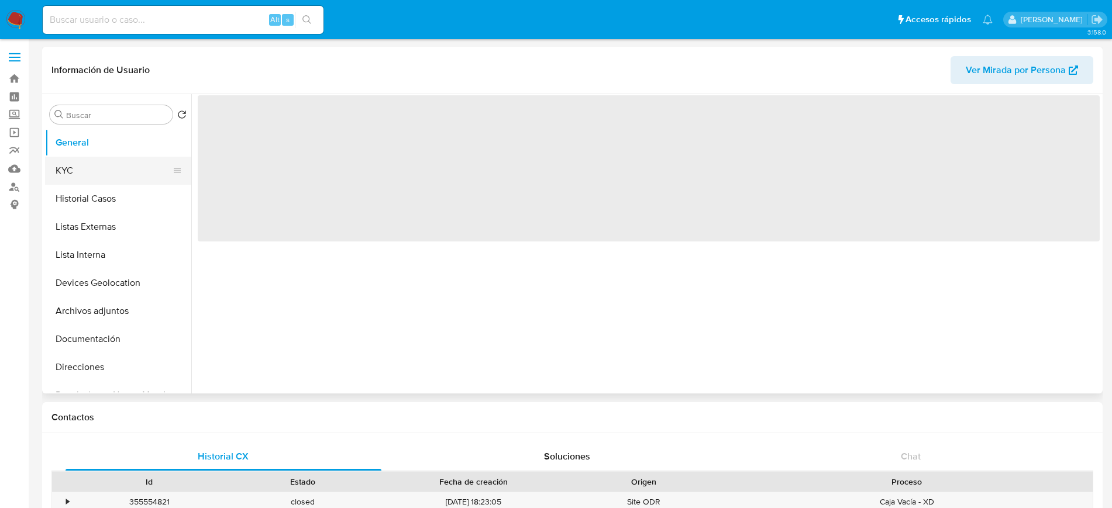
click at [89, 167] on button "KYC" at bounding box center [113, 171] width 137 height 28
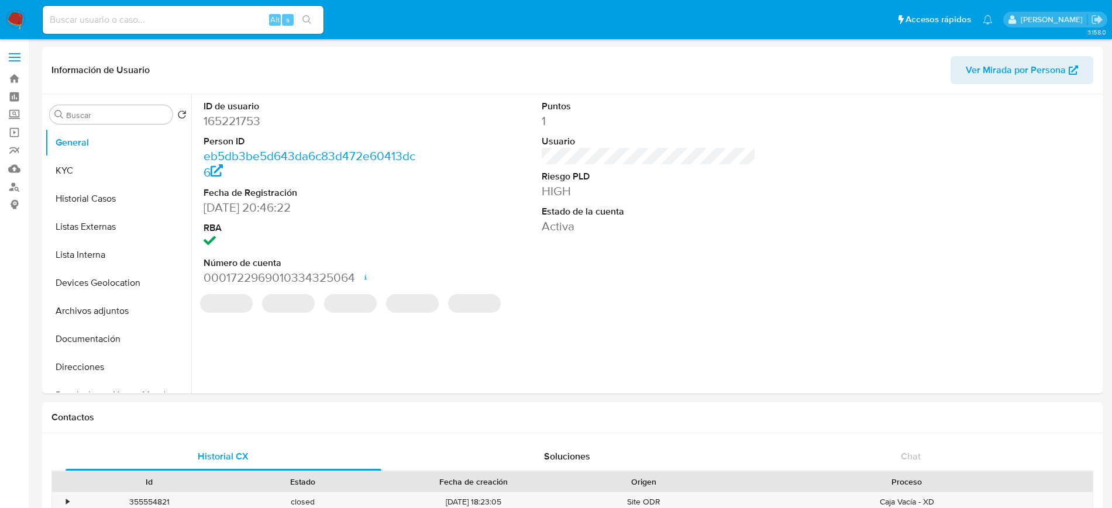
select select "10"
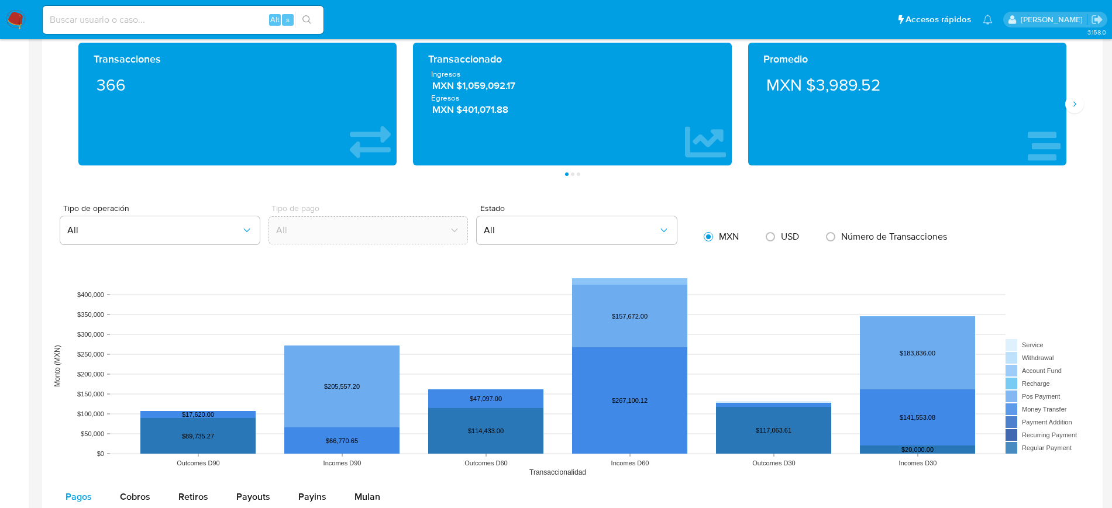
scroll to position [578, 0]
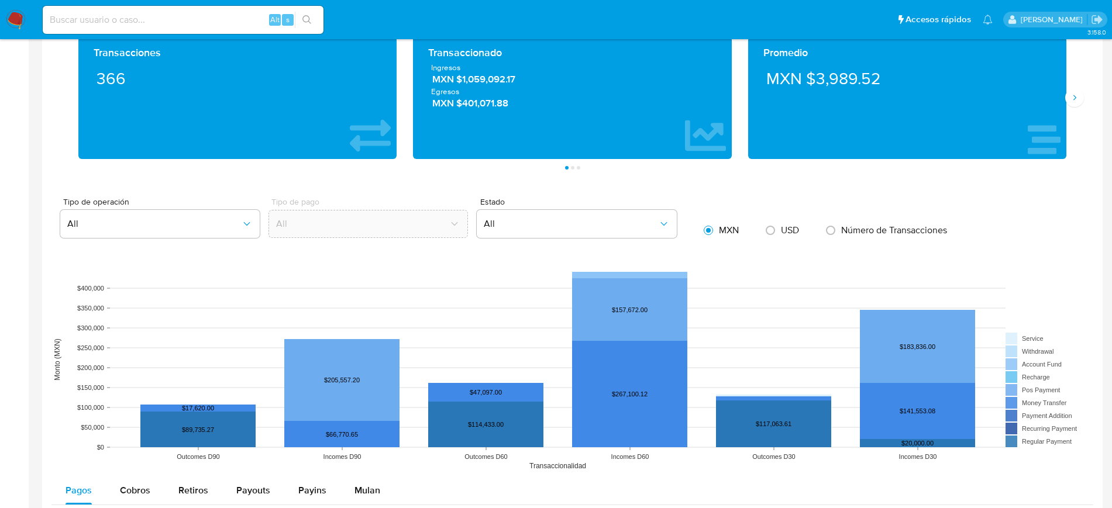
click at [1067, 106] on div "Promedio MXN $3,989.52" at bounding box center [907, 97] width 334 height 123
click at [1070, 105] on button "Siguiente" at bounding box center [1074, 97] width 19 height 19
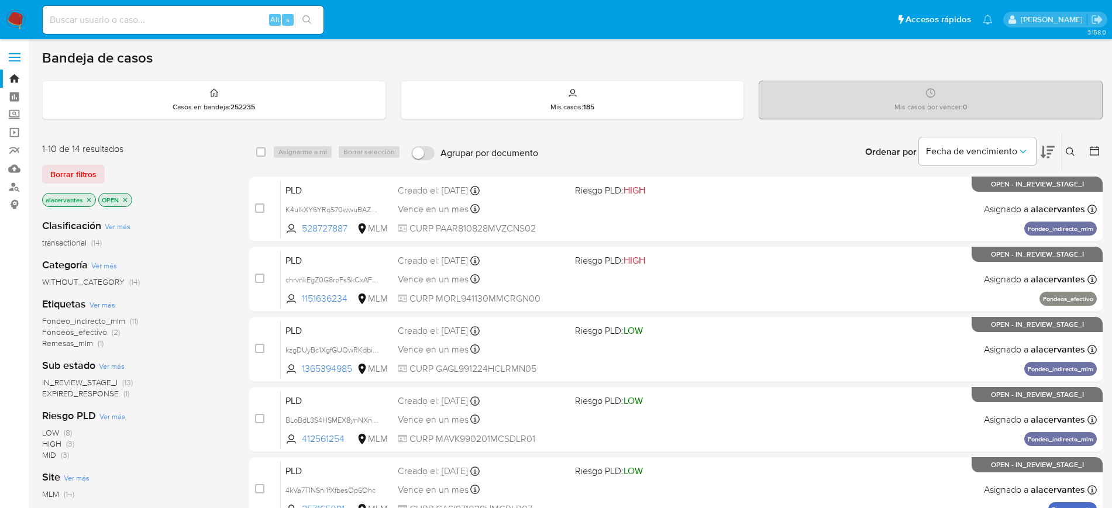
click at [156, 22] on input at bounding box center [183, 19] width 281 height 15
paste input "806421852"
type input "806421852"
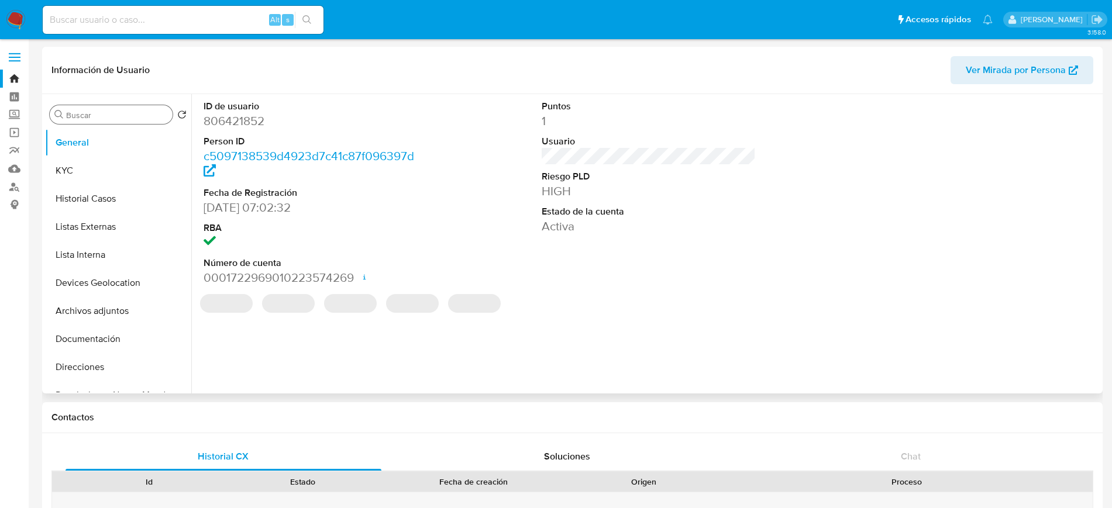
select select "10"
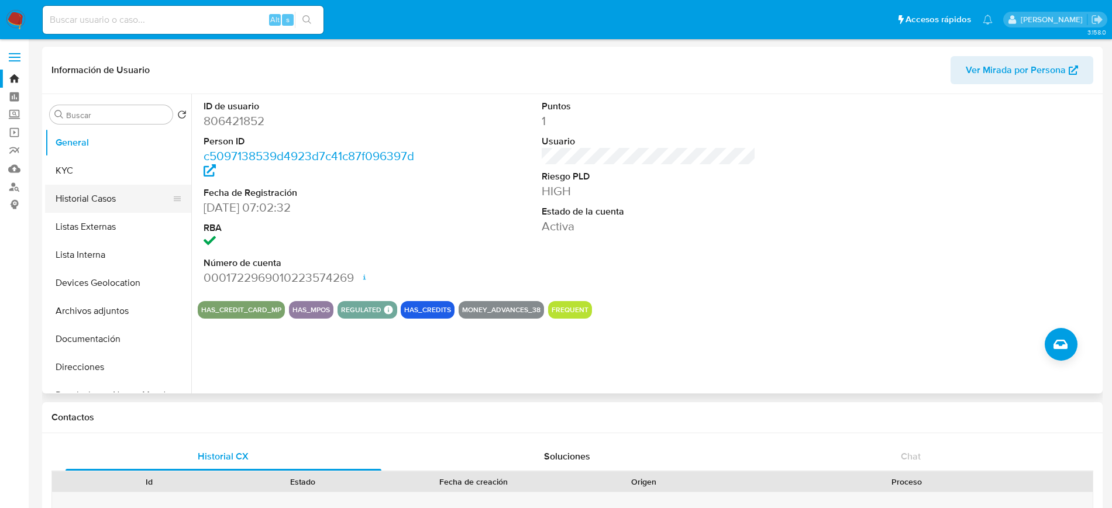
click at [108, 193] on button "Historial Casos" at bounding box center [113, 199] width 137 height 28
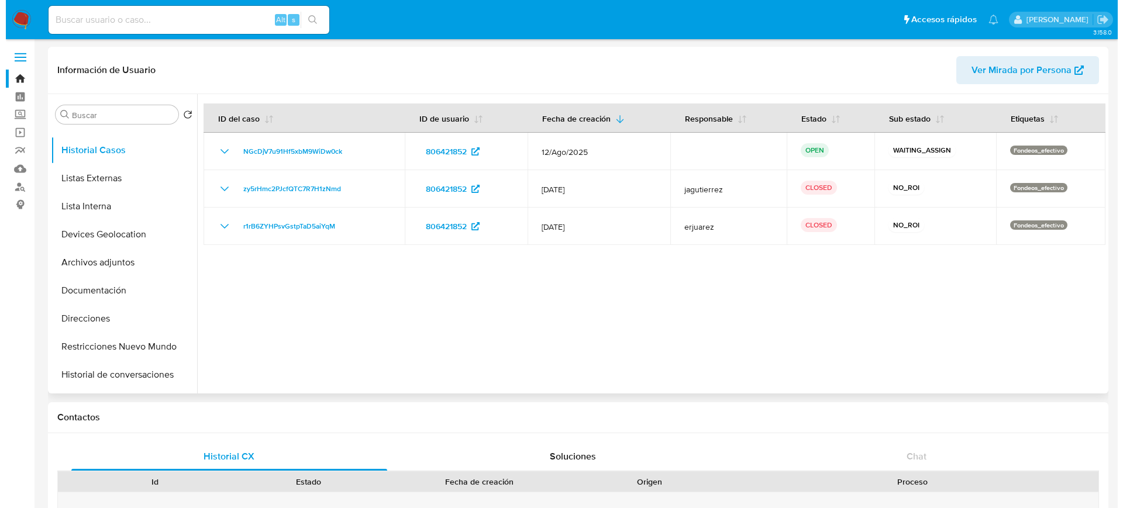
scroll to position [50, 0]
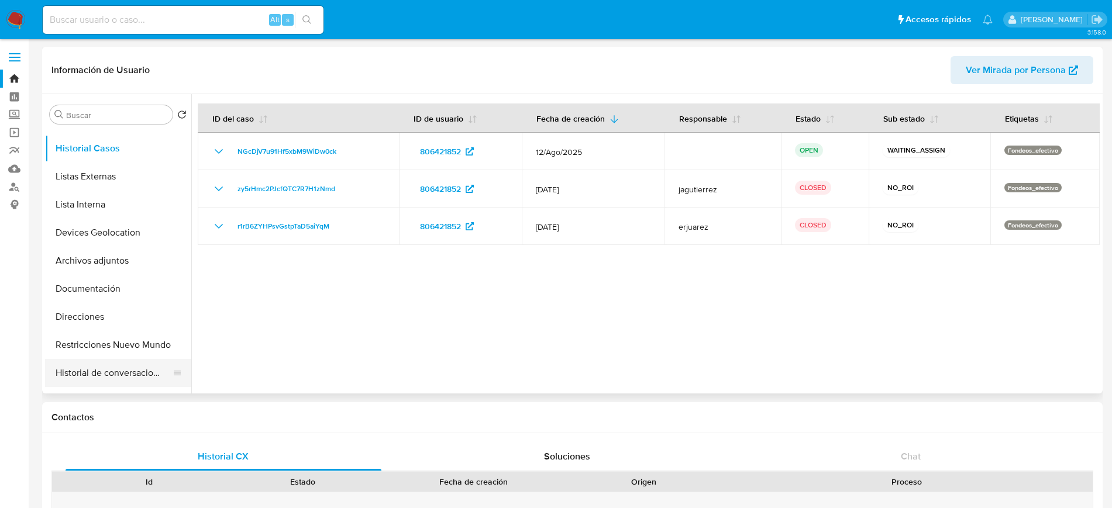
click at [115, 369] on button "Historial de conversaciones" at bounding box center [113, 373] width 137 height 28
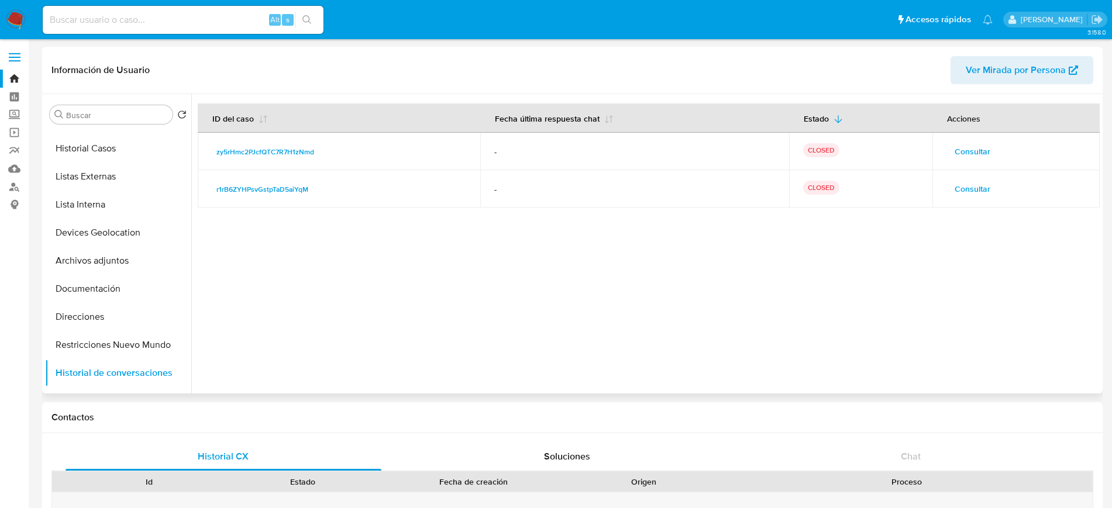
click at [967, 188] on span "Consultar" at bounding box center [972, 189] width 36 height 16
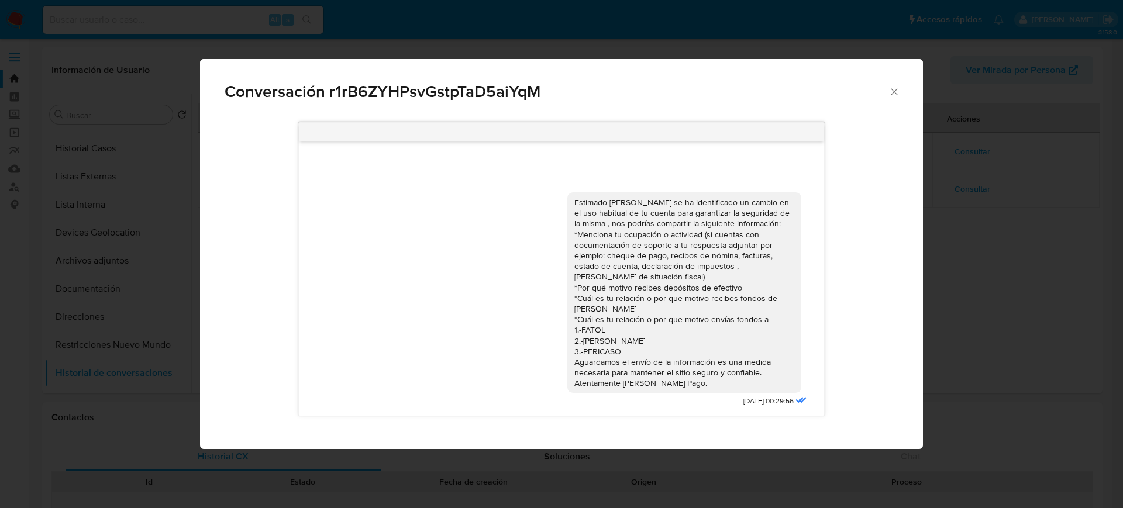
click at [896, 94] on icon "Cerrar" at bounding box center [894, 91] width 6 height 6
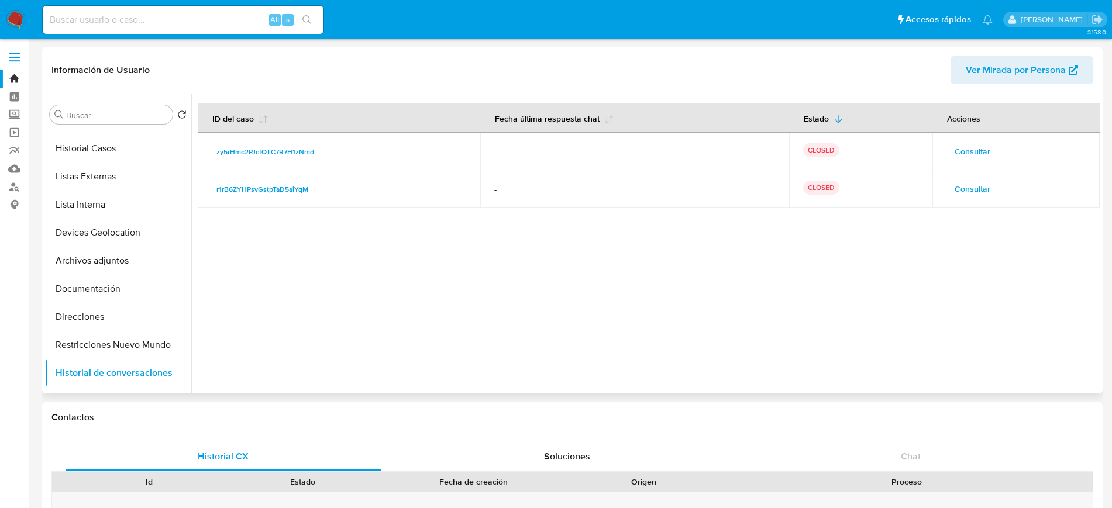
click at [961, 153] on span "Consultar" at bounding box center [972, 151] width 36 height 16
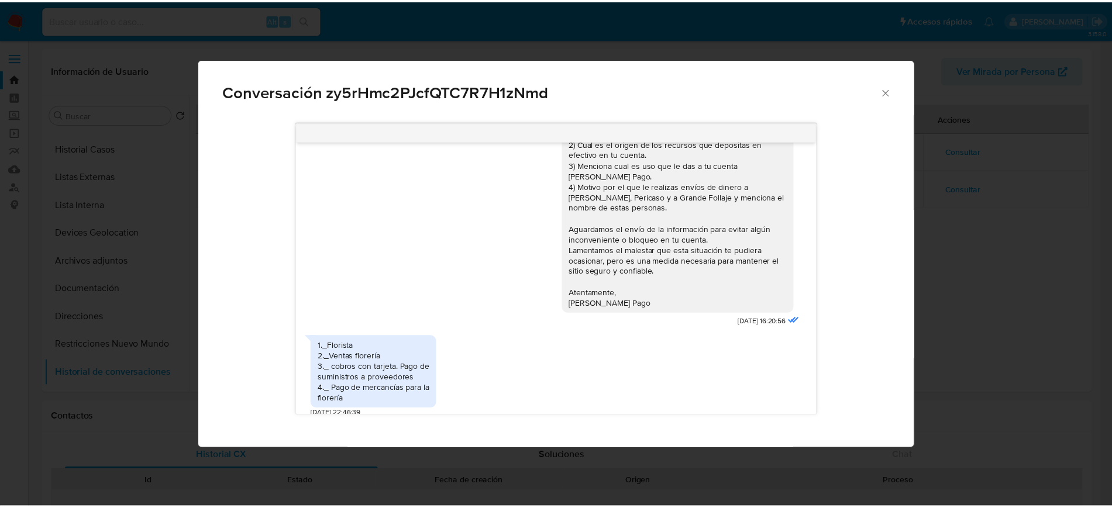
scroll to position [132, 0]
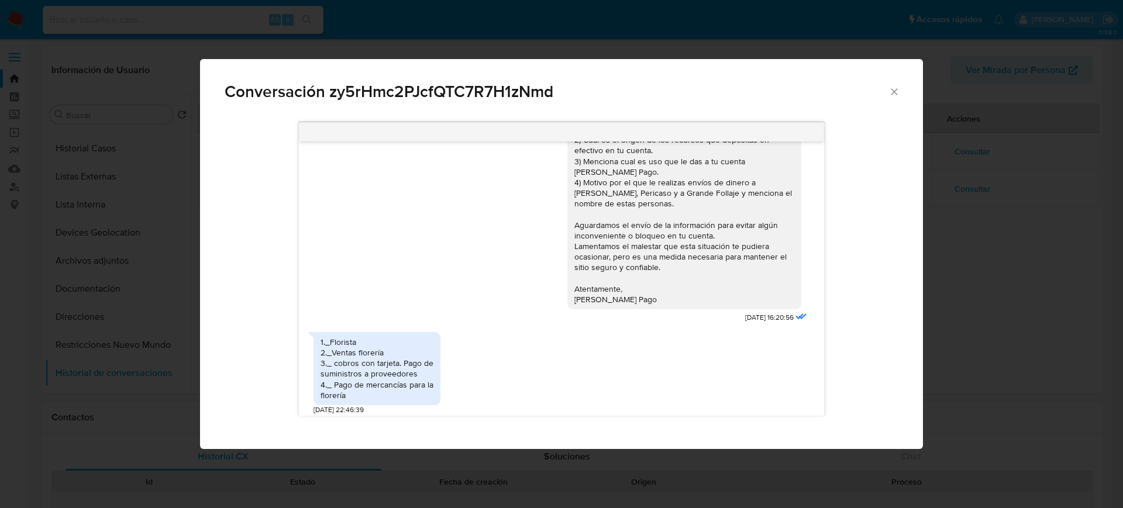
click at [890, 94] on icon "Cerrar" at bounding box center [894, 92] width 12 height 12
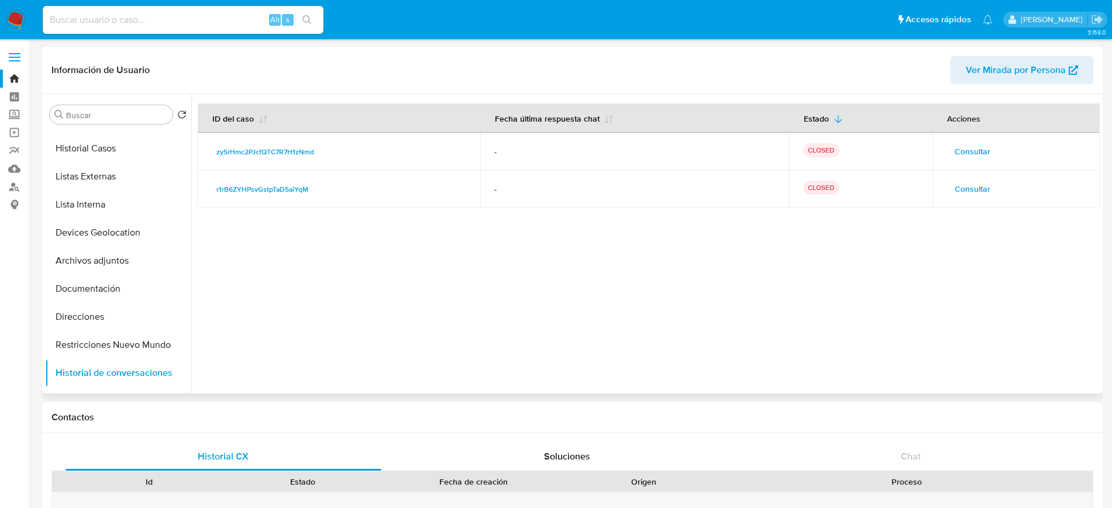
scroll to position [4, 0]
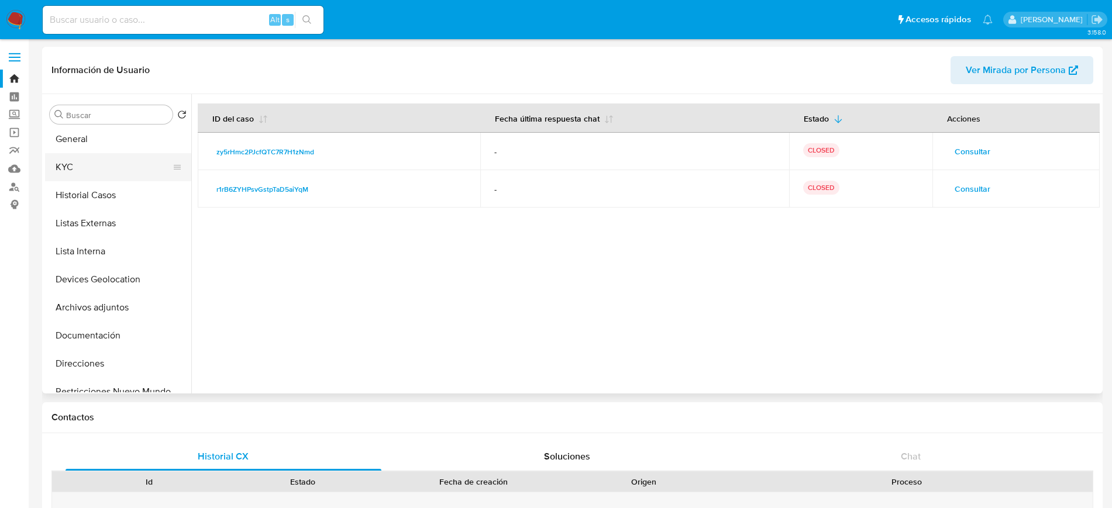
click at [105, 164] on button "KYC" at bounding box center [113, 167] width 137 height 28
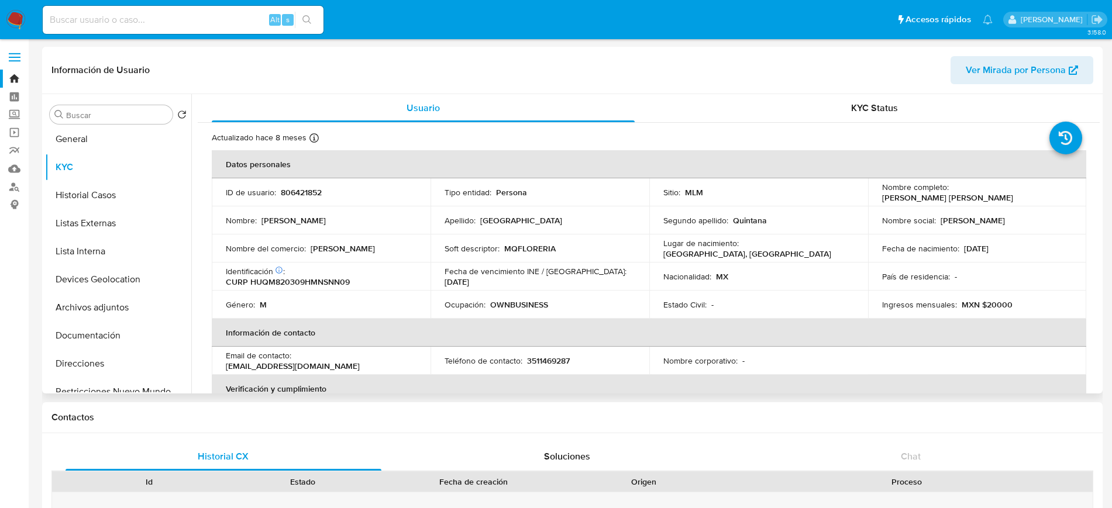
click at [561, 357] on p "3511469287" at bounding box center [548, 361] width 43 height 11
copy p "3511469287"
drag, startPoint x: 401, startPoint y: 360, endPoint x: 296, endPoint y: 365, distance: 104.2
click at [296, 365] on p "[EMAIL_ADDRESS][DOMAIN_NAME]" at bounding box center [293, 366] width 134 height 11
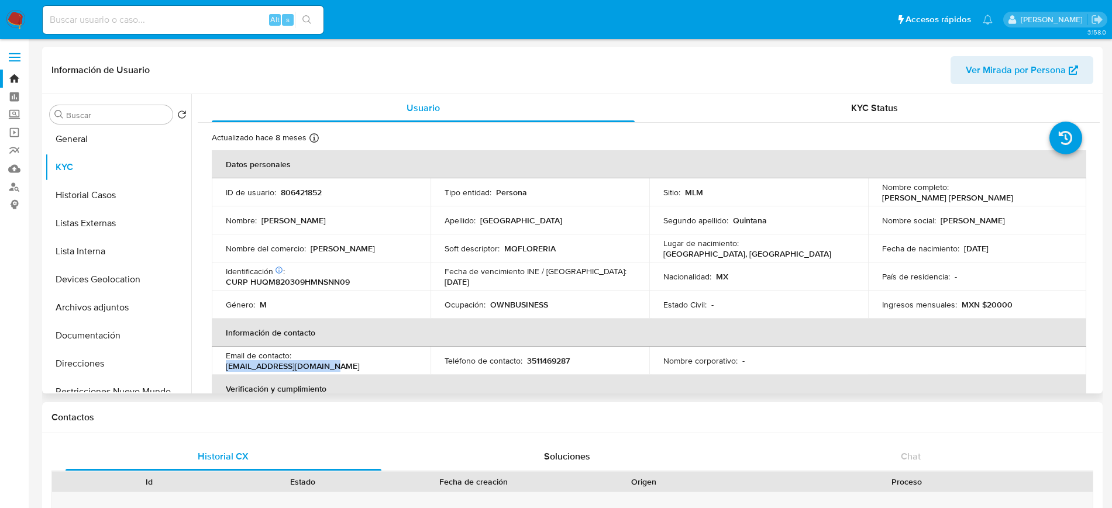
copy p "[EMAIL_ADDRESS][DOMAIN_NAME]"
click at [118, 135] on button "General" at bounding box center [113, 139] width 137 height 28
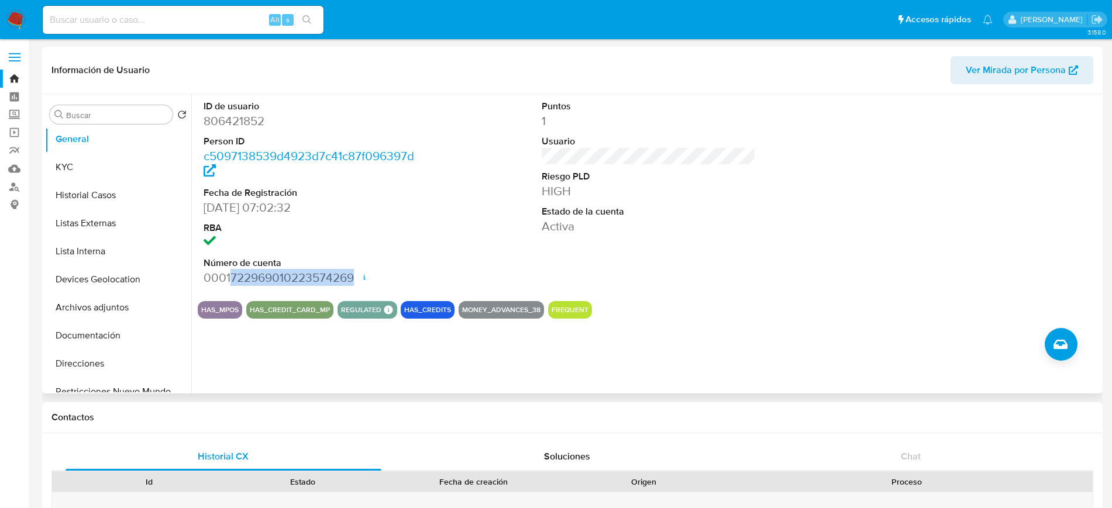
drag, startPoint x: 230, startPoint y: 277, endPoint x: 355, endPoint y: 276, distance: 124.6
click at [355, 276] on dd "0001722969010223574269 Fecha de apertura [DATE] 23:23 Estado ACTIVE" at bounding box center [311, 278] width 214 height 16
copy dd "722969010223574269"
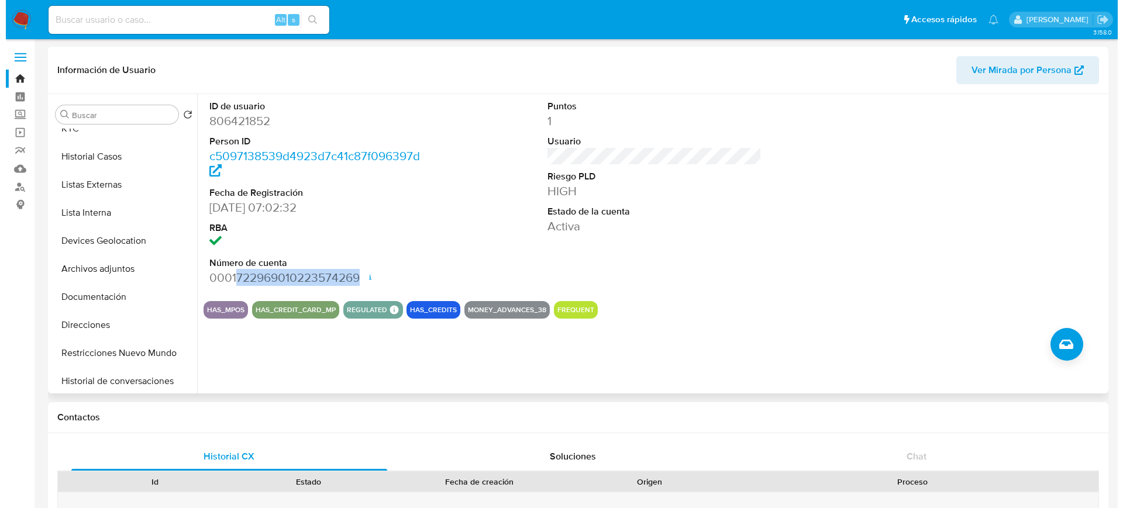
scroll to position [46, 0]
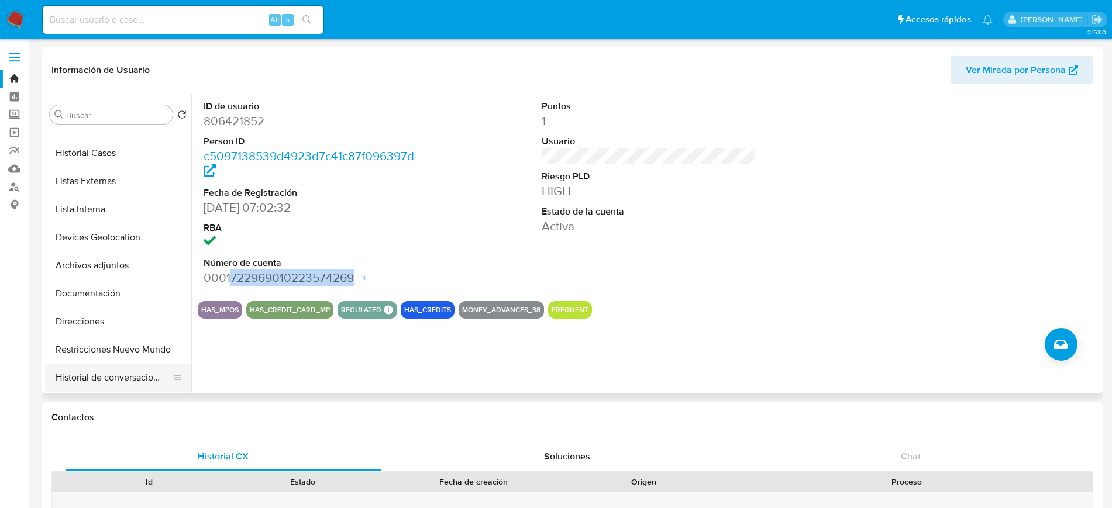
click at [108, 373] on button "Historial de conversaciones" at bounding box center [113, 378] width 137 height 28
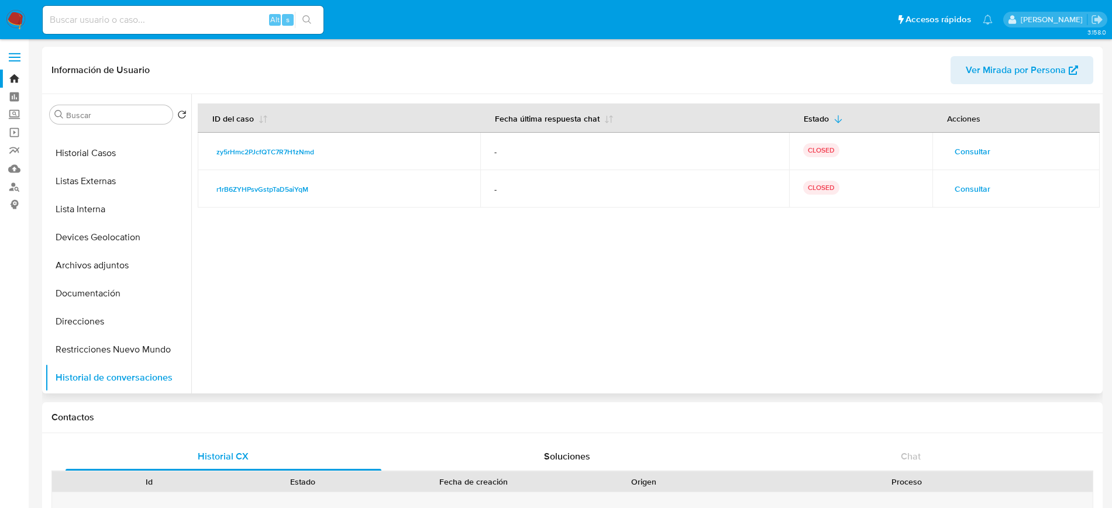
click at [964, 156] on span "Consultar" at bounding box center [972, 151] width 36 height 16
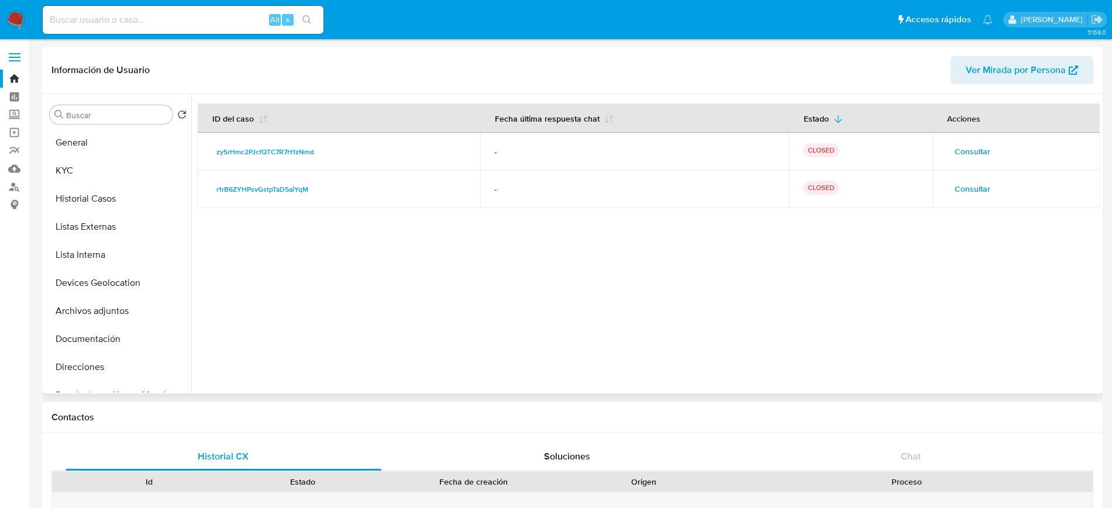
scroll to position [20, 0]
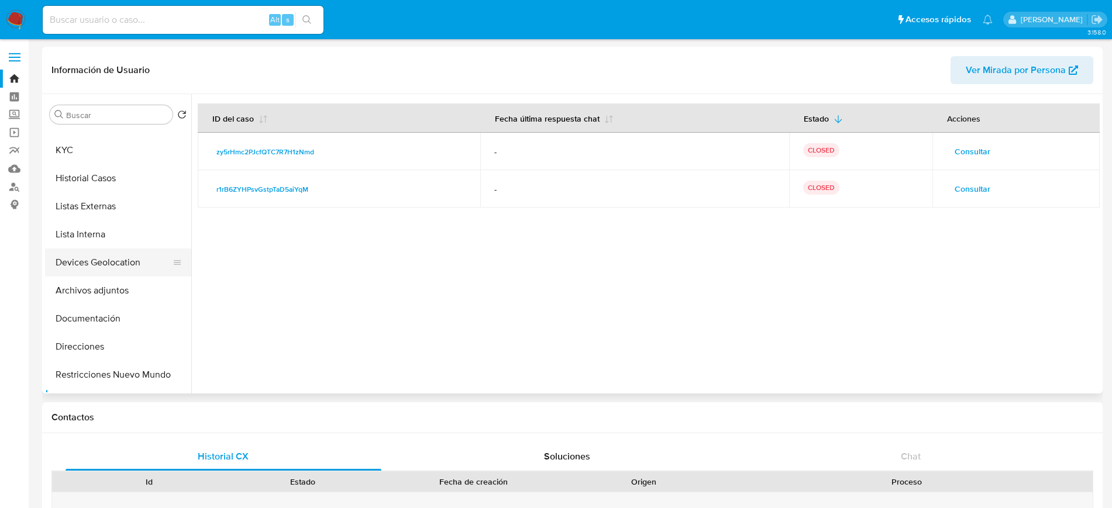
click at [117, 275] on button "Devices Geolocation" at bounding box center [113, 263] width 137 height 28
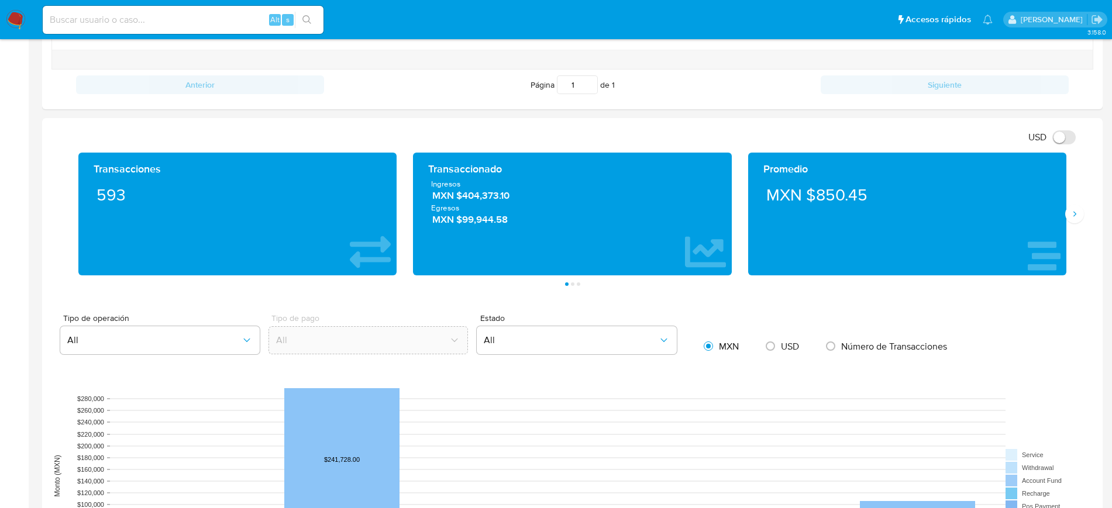
scroll to position [533, 0]
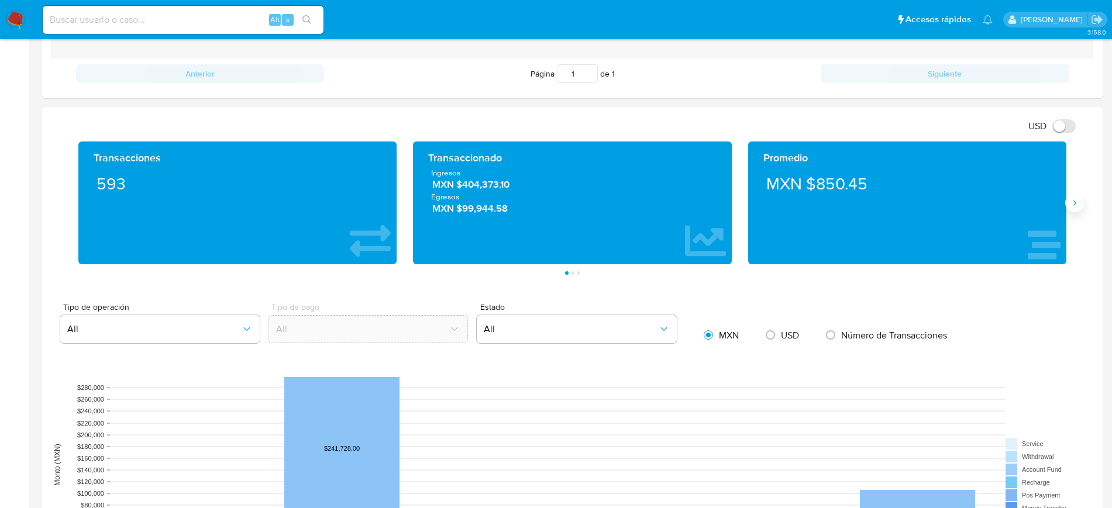
click at [1083, 201] on button "Siguiente" at bounding box center [1074, 203] width 19 height 19
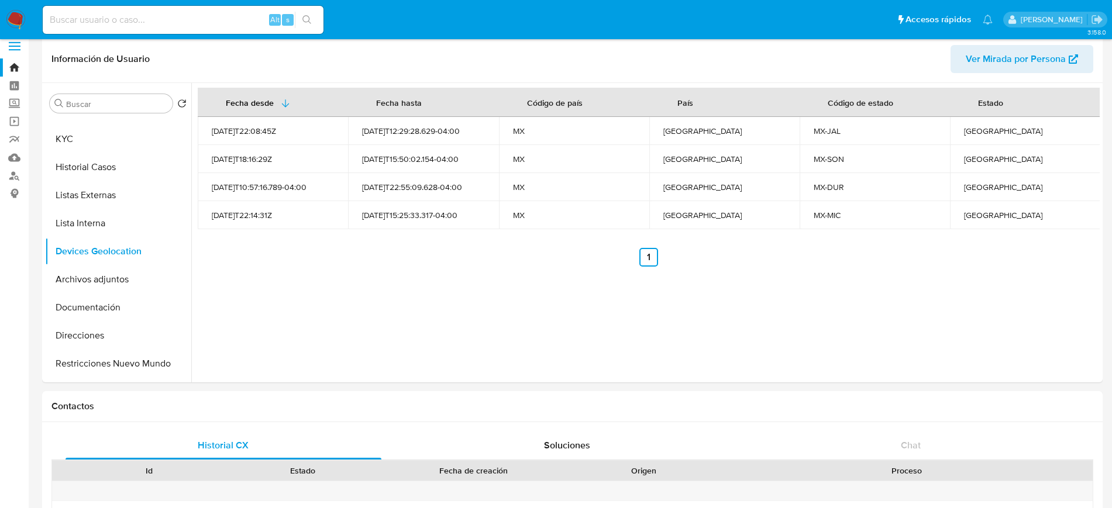
scroll to position [9, 0]
click at [808, 143] on tr "[DATE]T22:08:45Z [DATE]T12:29:28.629-04:00 MX [GEOGRAPHIC_DATA] MX-[GEOGRAPHIC_…" at bounding box center [649, 133] width 903 height 28
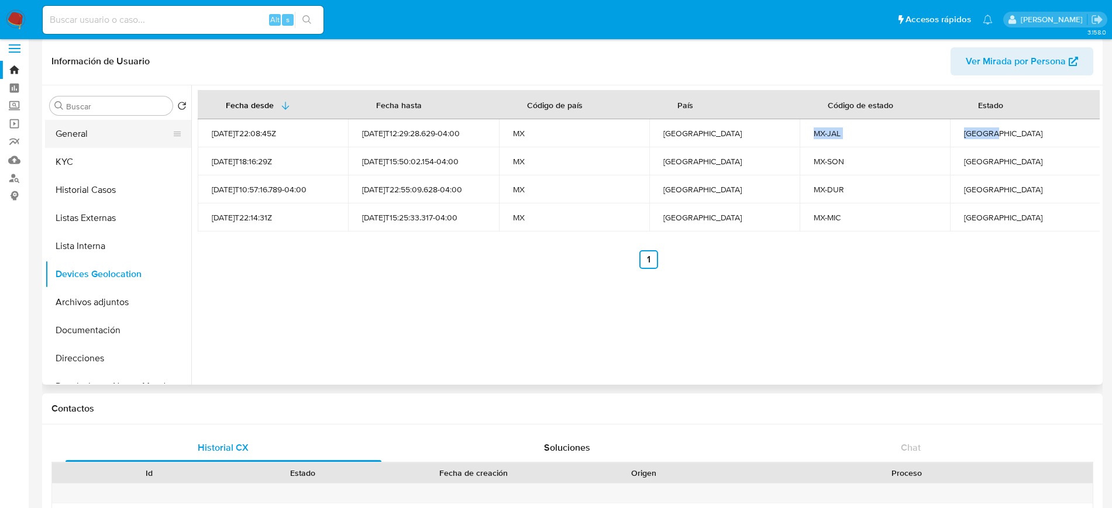
click at [146, 123] on button "General" at bounding box center [113, 134] width 137 height 28
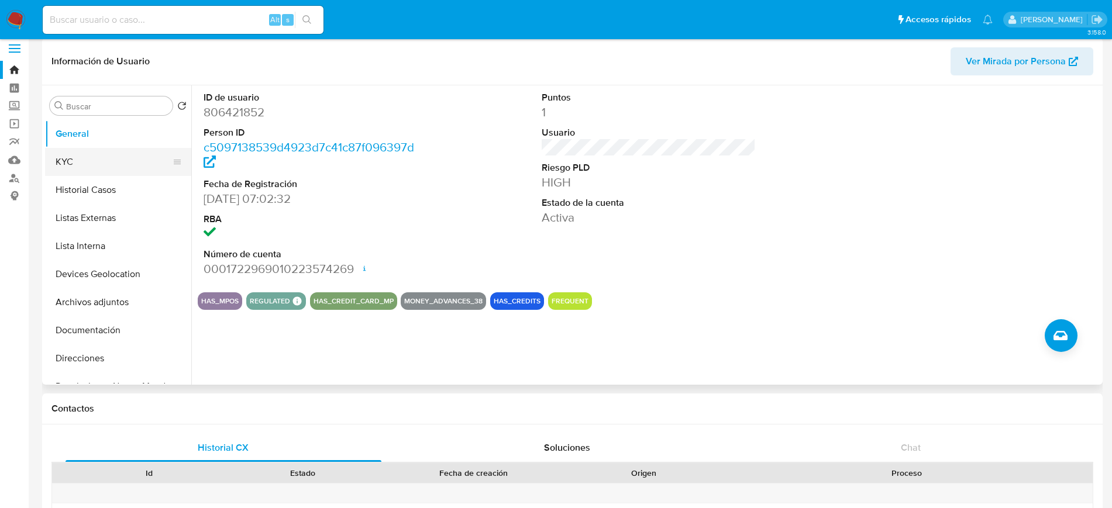
click at [85, 169] on button "KYC" at bounding box center [113, 162] width 137 height 28
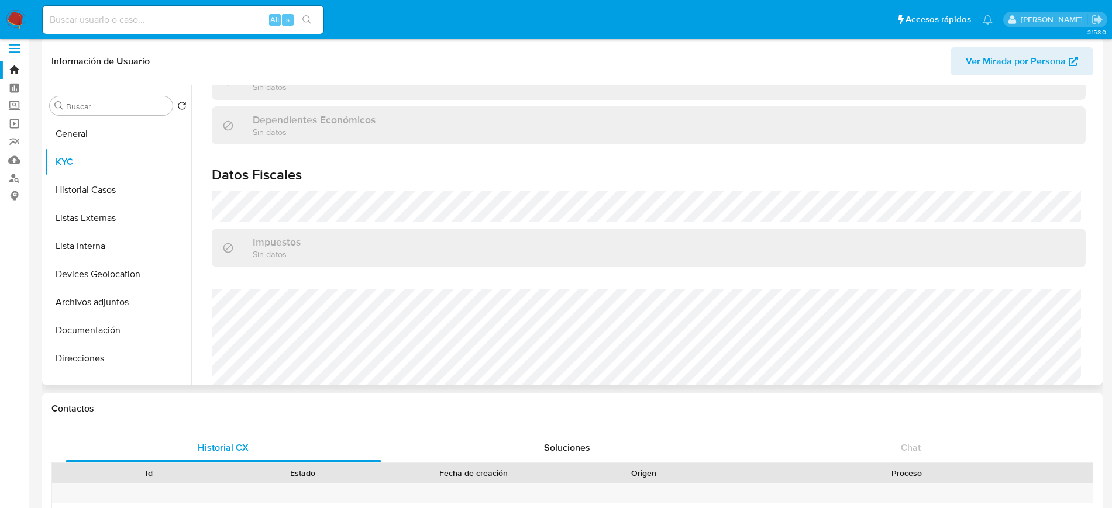
scroll to position [712, 0]
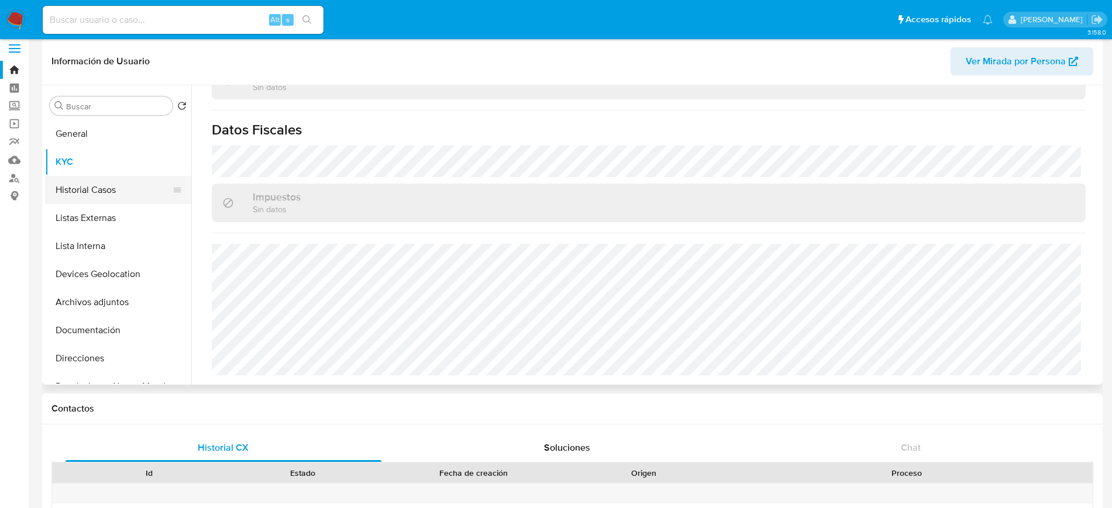
click at [68, 189] on button "Historial Casos" at bounding box center [113, 190] width 137 height 28
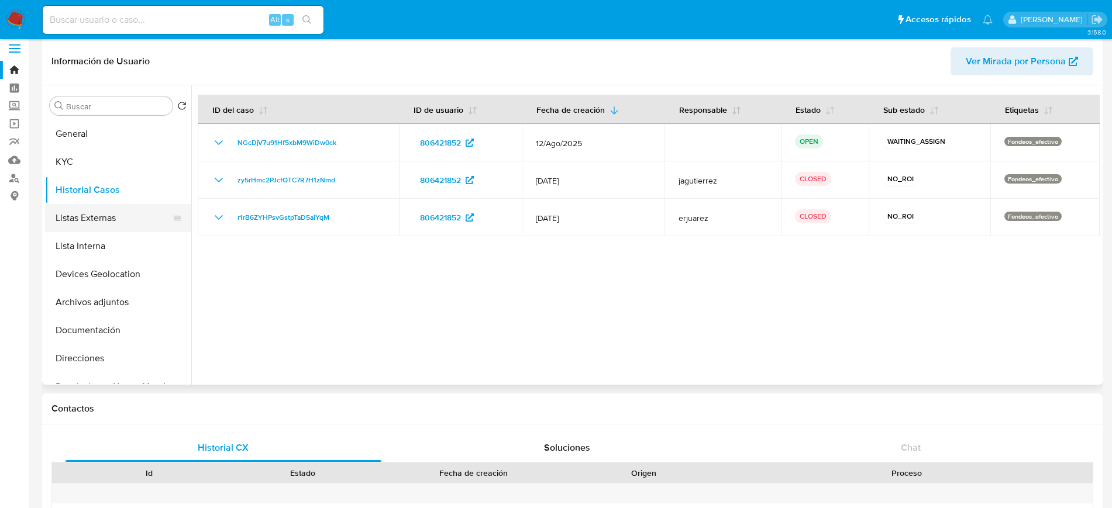
click at [78, 222] on button "Listas Externas" at bounding box center [113, 218] width 137 height 28
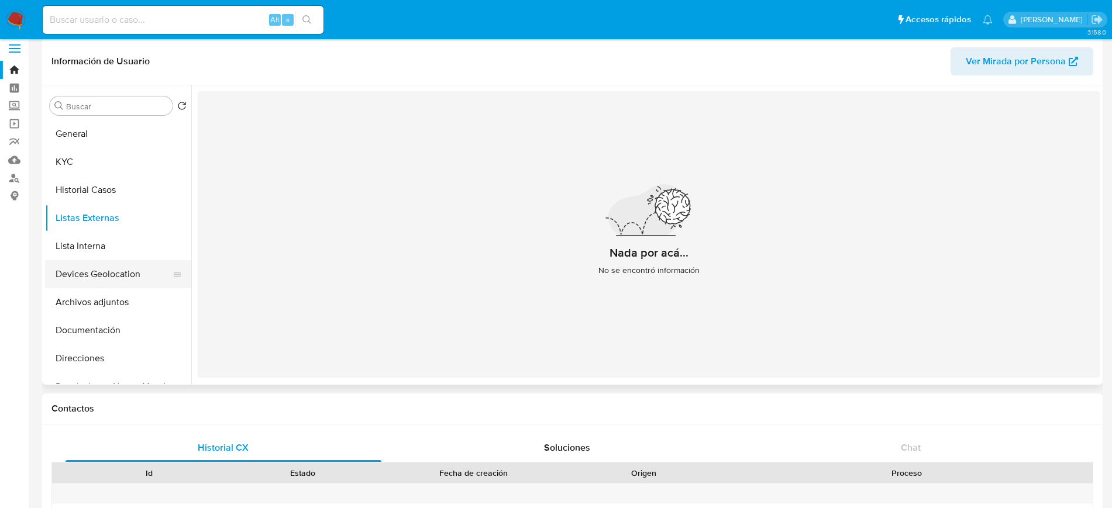
click at [92, 271] on button "Devices Geolocation" at bounding box center [113, 274] width 137 height 28
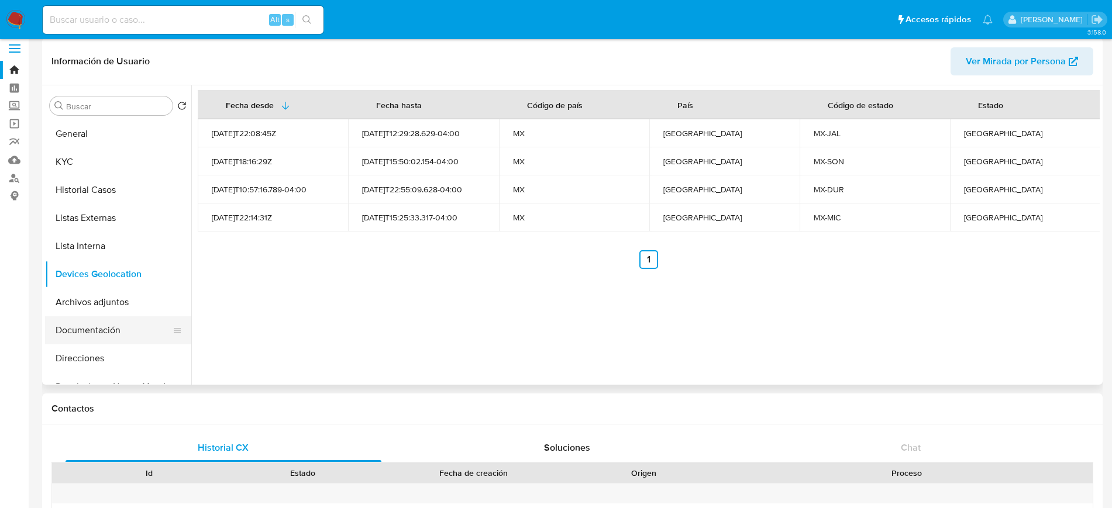
click at [104, 336] on button "Documentación" at bounding box center [113, 330] width 137 height 28
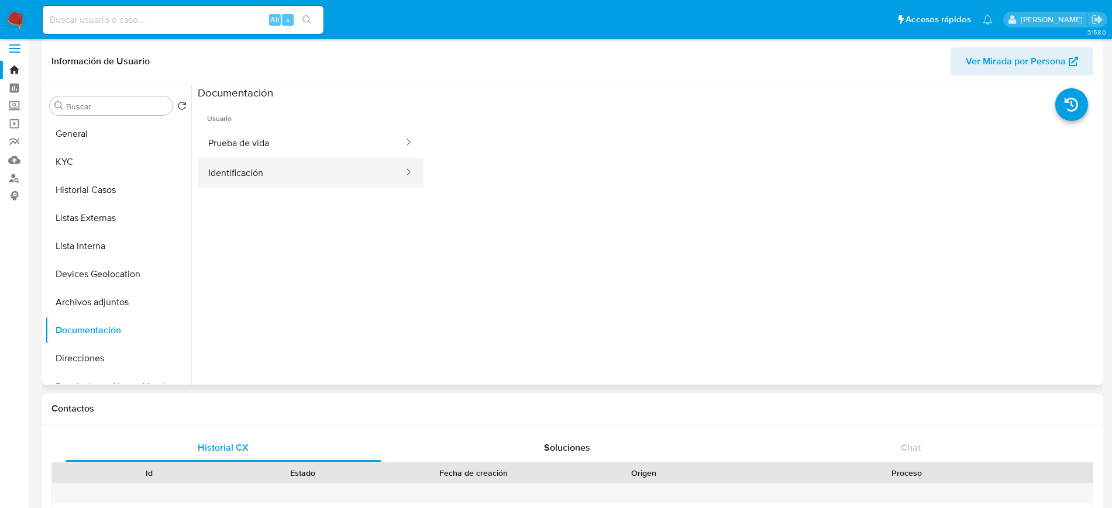
click at [253, 178] on button "Identificación" at bounding box center [301, 173] width 207 height 30
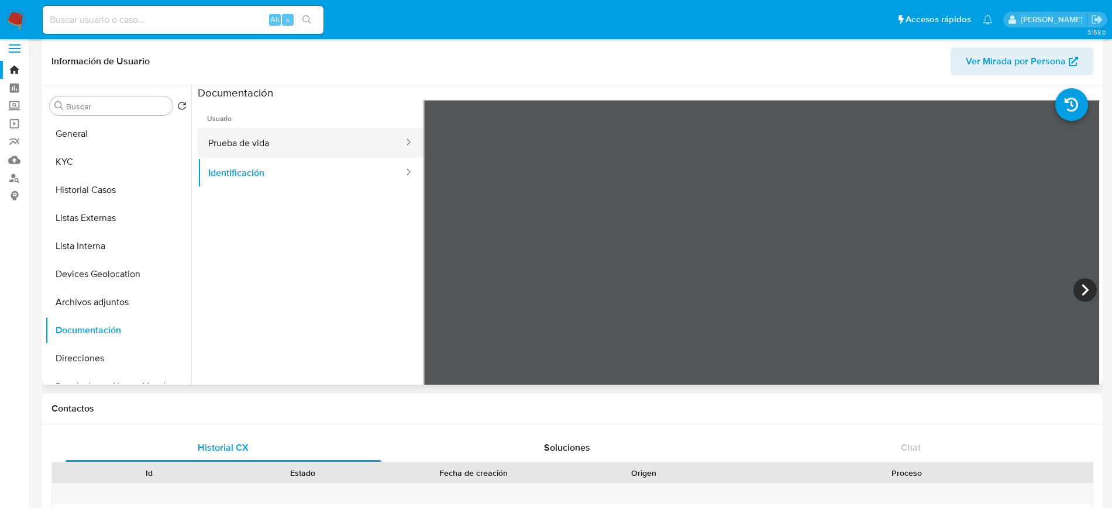
click at [306, 133] on button "Prueba de vida" at bounding box center [301, 143] width 207 height 30
